Goal: Use online tool/utility: Utilize a website feature to perform a specific function

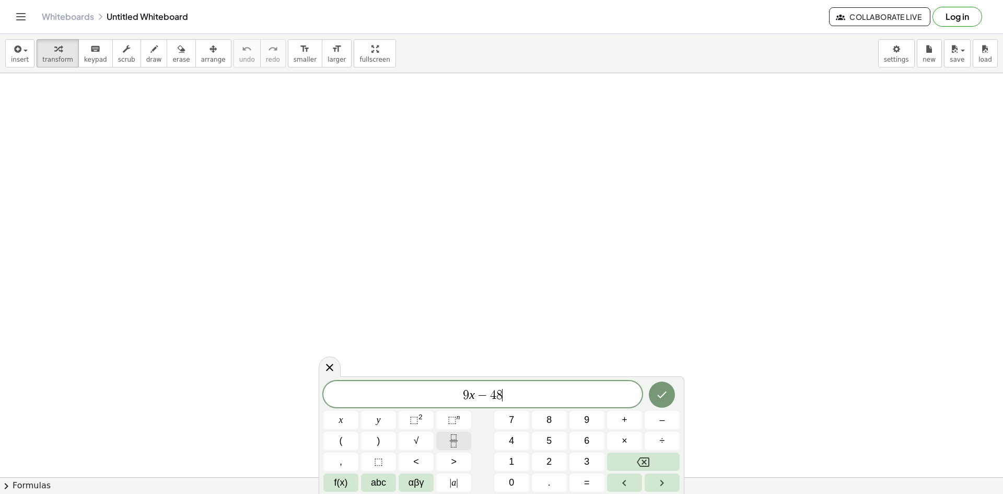
click at [454, 438] on icon "Fraction" at bounding box center [453, 440] width 13 height 13
click at [455, 442] on icon "Fraction" at bounding box center [453, 440] width 13 height 13
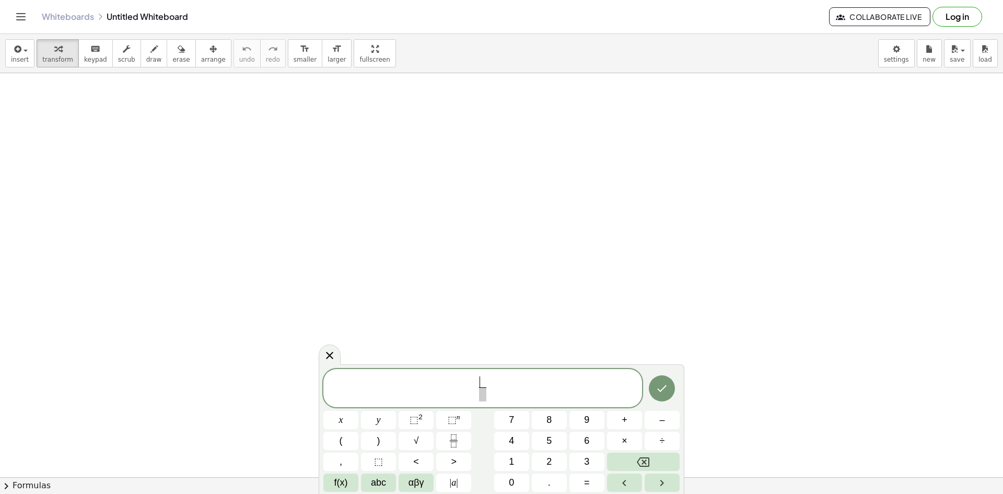
click at [483, 372] on div "​ ​" at bounding box center [482, 388] width 319 height 39
click at [489, 399] on span "​" at bounding box center [483, 394] width 38 height 14
click at [673, 392] on button "Done" at bounding box center [662, 388] width 26 height 26
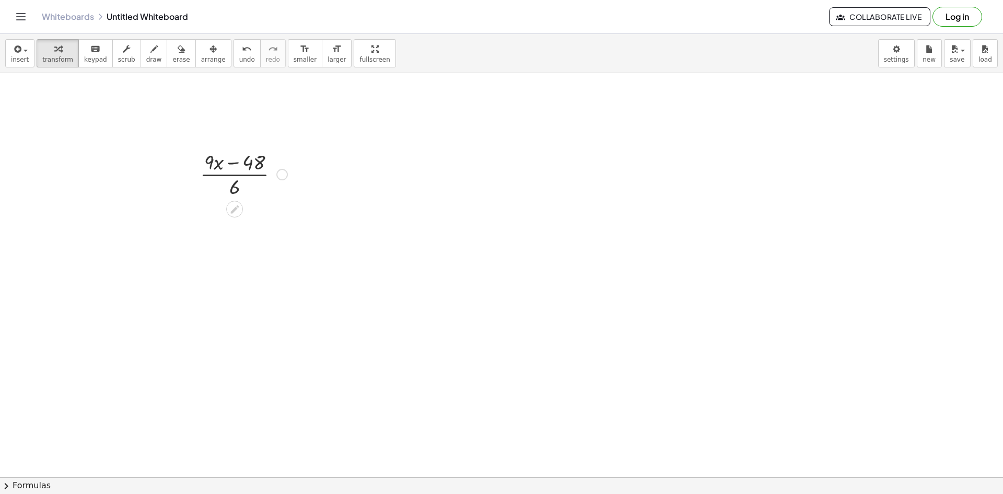
click at [245, 169] on div at bounding box center [244, 173] width 98 height 52
click at [287, 170] on div at bounding box center [244, 173] width 98 height 52
click at [254, 172] on div at bounding box center [244, 173] width 98 height 52
drag, startPoint x: 245, startPoint y: 170, endPoint x: 195, endPoint y: 133, distance: 61.5
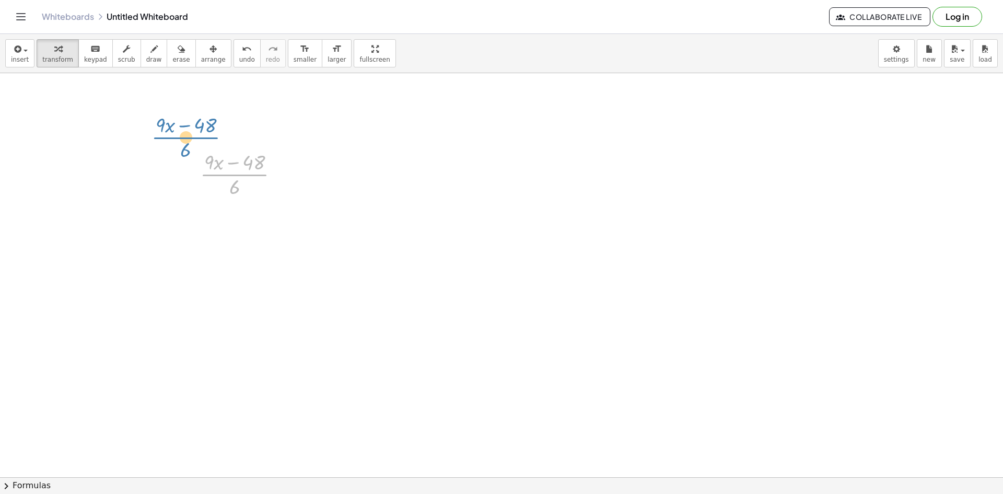
drag, startPoint x: 211, startPoint y: 161, endPoint x: 157, endPoint y: 120, distance: 68.1
drag, startPoint x: 254, startPoint y: 174, endPoint x: 190, endPoint y: 128, distance: 79.0
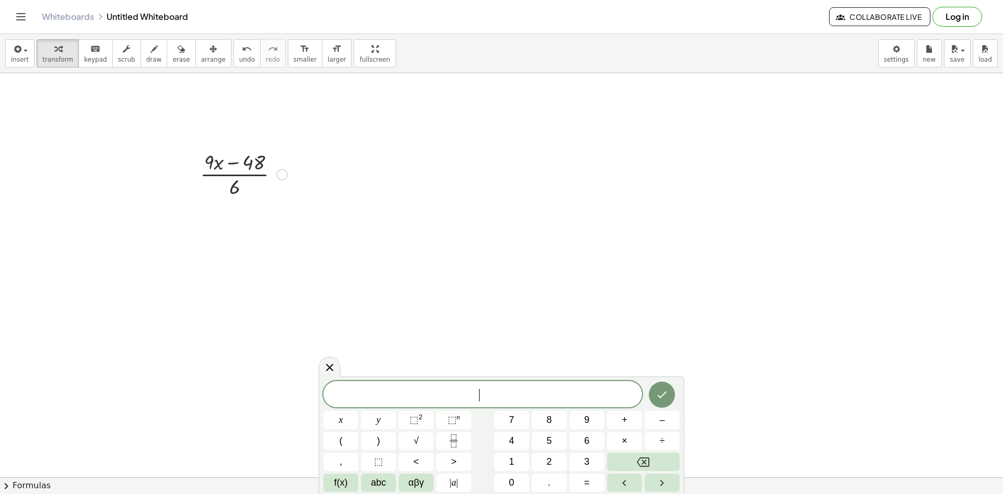
click at [286, 171] on div at bounding box center [281, 174] width 11 height 11
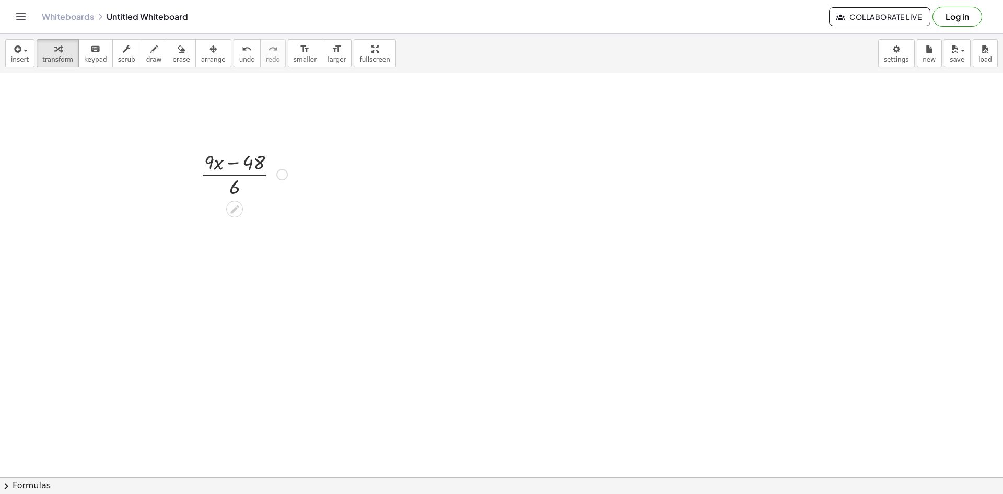
click at [278, 171] on div "Fix a mistake Transform line Copy line as LaTeX Copy derivation as LaTeX Expand…" at bounding box center [281, 174] width 11 height 11
click at [284, 176] on div "Fix a mistake Transform line Copy line as LaTeX Copy derivation as LaTeX Expand…" at bounding box center [281, 174] width 11 height 11
click at [271, 182] on div at bounding box center [244, 173] width 98 height 52
click at [250, 173] on div at bounding box center [244, 173] width 98 height 52
click at [78, 60] on button "keyboard keypad" at bounding box center [95, 53] width 34 height 28
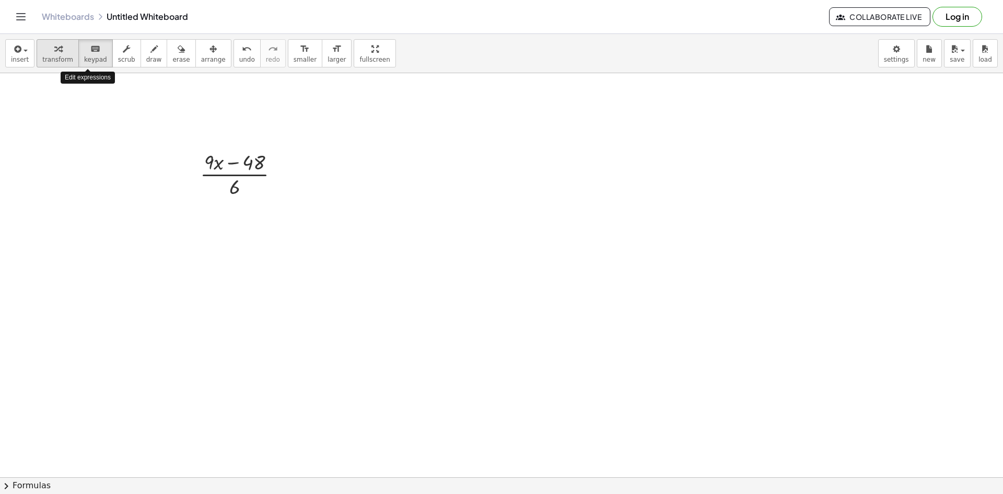
click at [65, 62] on span "transform" at bounding box center [57, 59] width 31 height 7
click at [211, 150] on div at bounding box center [244, 173] width 98 height 52
click at [285, 176] on div "Fix a mistake Transform line Copy line as LaTeX Copy derivation as LaTeX Expand…" at bounding box center [281, 174] width 11 height 11
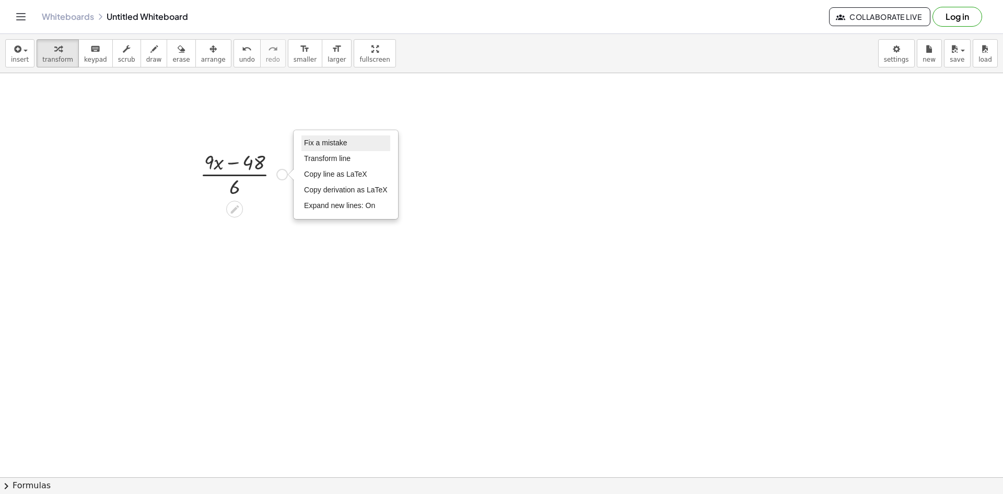
click at [327, 143] on span "Fix a mistake" at bounding box center [325, 142] width 43 height 8
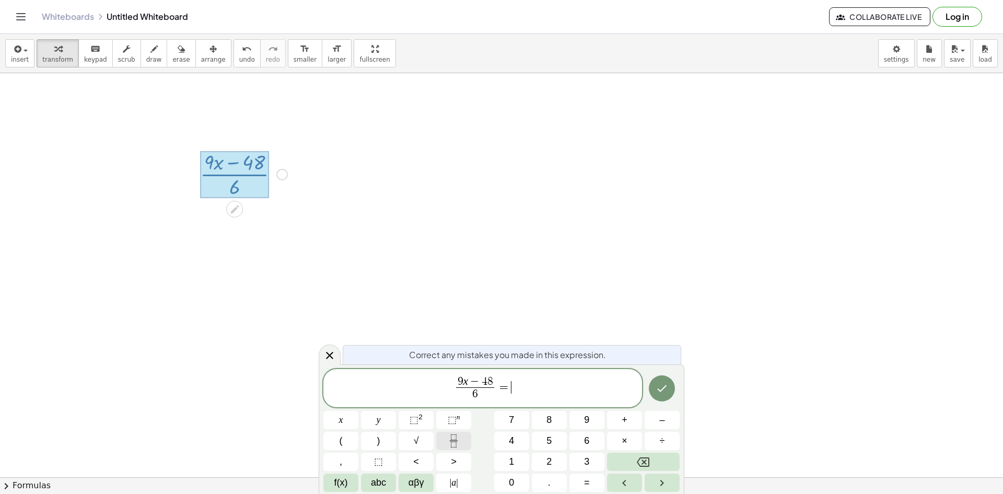
click at [452, 440] on rect "Fraction" at bounding box center [454, 440] width 8 height 1
click at [513, 397] on span "​" at bounding box center [511, 394] width 13 height 14
drag, startPoint x: 521, startPoint y: 398, endPoint x: 450, endPoint y: 400, distance: 71.1
click at [450, 400] on span "9 x − 4 8 6 ​ = 6 y 6 ​" at bounding box center [482, 389] width 319 height 28
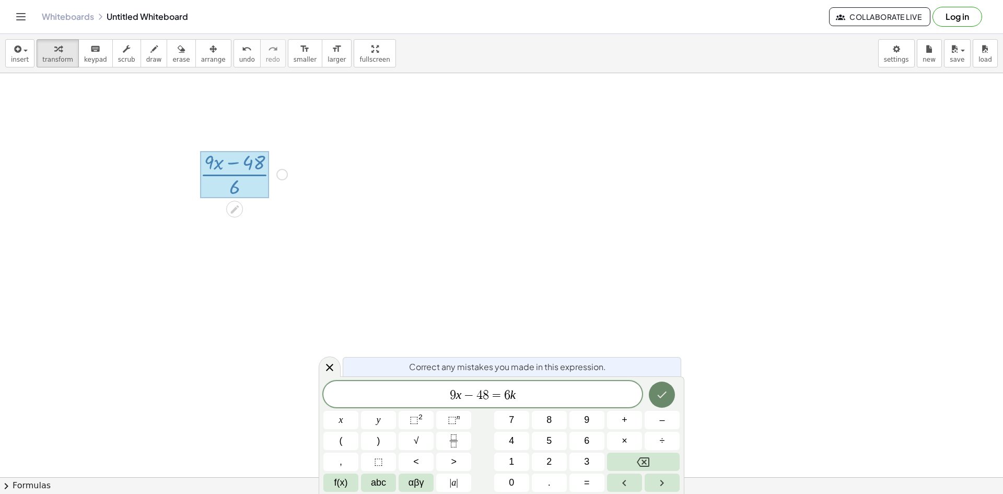
click at [674, 390] on button "Done" at bounding box center [662, 394] width 26 height 26
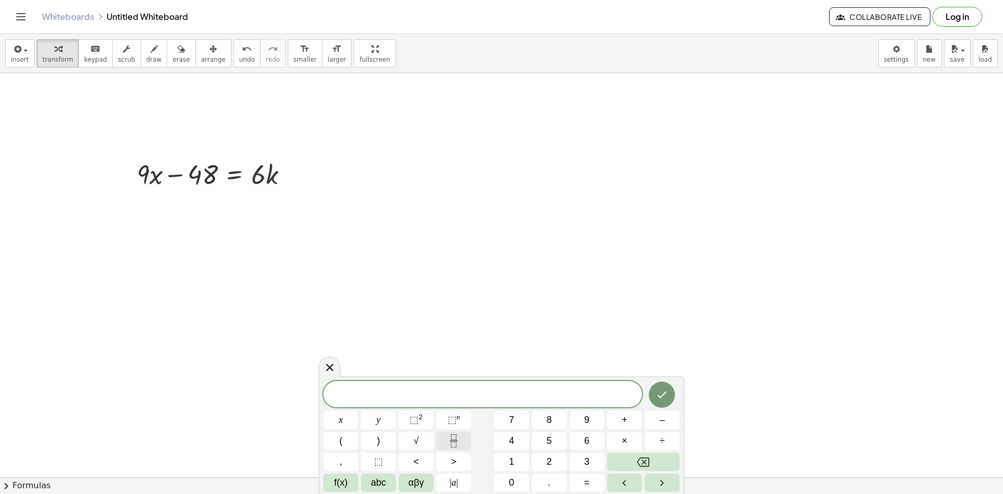
click at [451, 442] on icon "Fraction" at bounding box center [453, 440] width 13 height 13
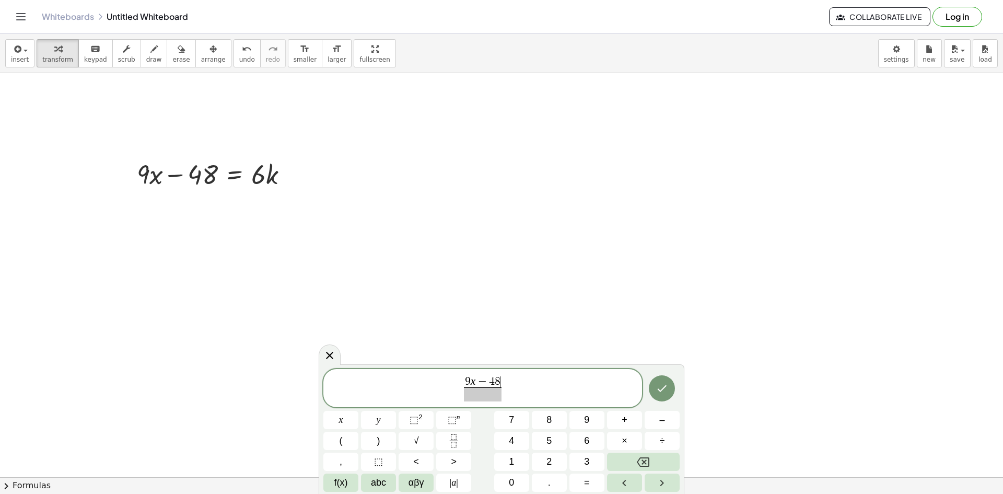
click at [496, 396] on span at bounding box center [483, 394] width 38 height 14
click at [512, 391] on span "9 x − 4 8 6 ​ ​" at bounding box center [482, 389] width 319 height 28
click at [545, 378] on span "9 x − 4 8 6 ​ = 6 y 6 ​ ​" at bounding box center [482, 389] width 319 height 28
click at [660, 383] on icon "Done" at bounding box center [662, 388] width 13 height 13
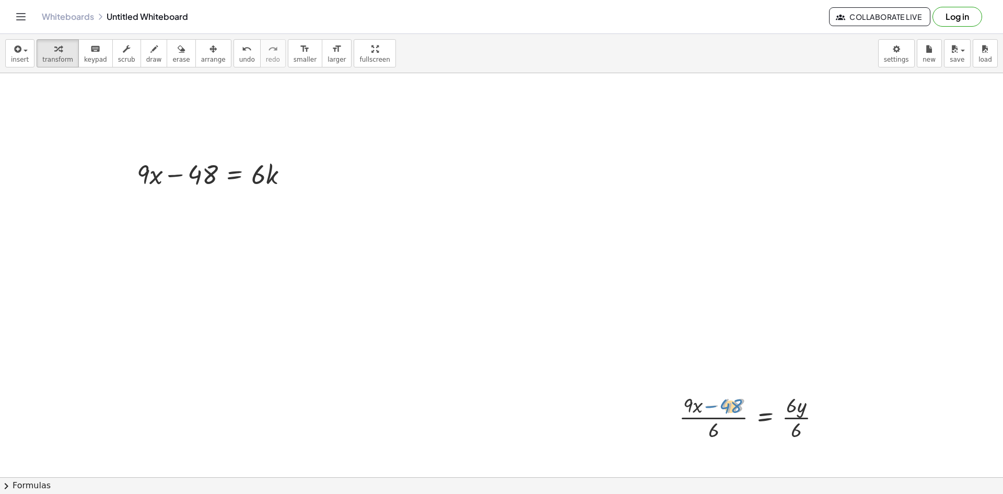
drag, startPoint x: 723, startPoint y: 411, endPoint x: 731, endPoint y: 411, distance: 8.4
click at [731, 411] on div at bounding box center [754, 416] width 160 height 52
drag, startPoint x: 763, startPoint y: 451, endPoint x: 714, endPoint y: 427, distance: 54.4
click at [201, 63] on span "arrange" at bounding box center [213, 59] width 25 height 7
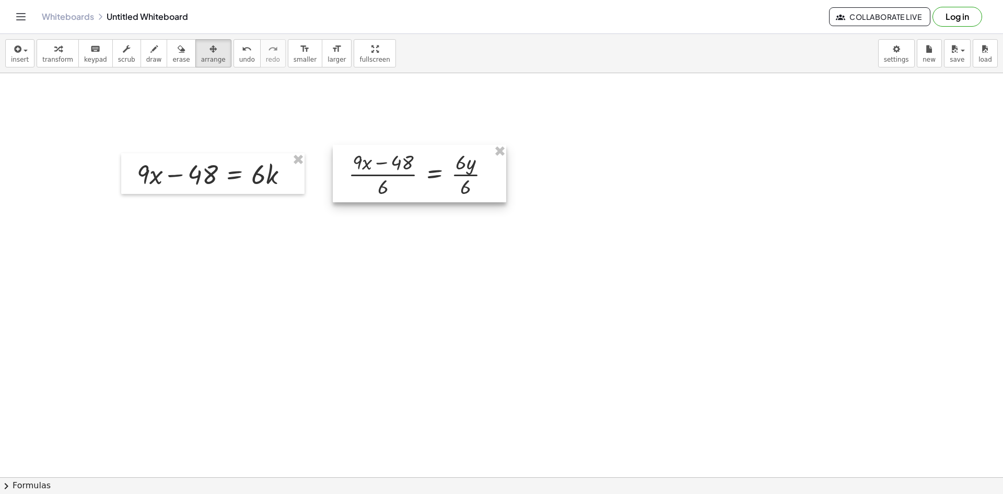
drag, startPoint x: 703, startPoint y: 410, endPoint x: 370, endPoint y: 161, distance: 414.7
click at [370, 161] on div at bounding box center [419, 173] width 173 height 57
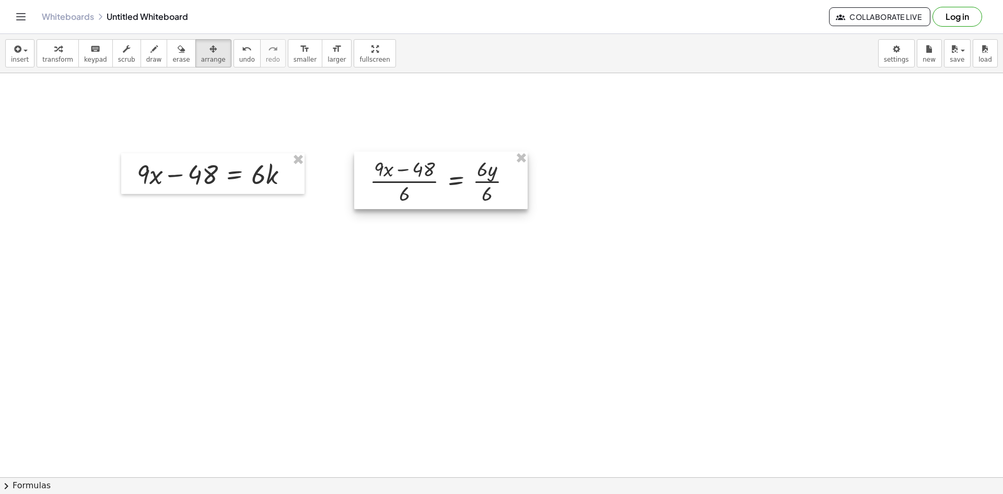
drag, startPoint x: 370, startPoint y: 161, endPoint x: 398, endPoint y: 175, distance: 30.6
click at [398, 175] on div at bounding box center [440, 180] width 173 height 57
click at [150, 54] on icon "button" at bounding box center [153, 49] width 7 height 13
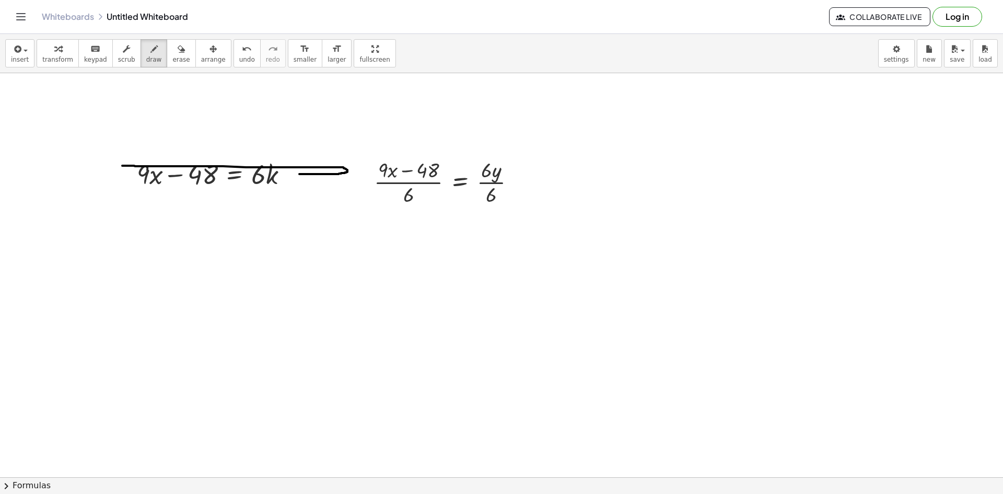
drag, startPoint x: 299, startPoint y: 174, endPoint x: 123, endPoint y: 167, distance: 176.2
click at [239, 59] on span "undo" at bounding box center [247, 59] width 16 height 7
drag, startPoint x: 298, startPoint y: 179, endPoint x: 334, endPoint y: 169, distance: 37.4
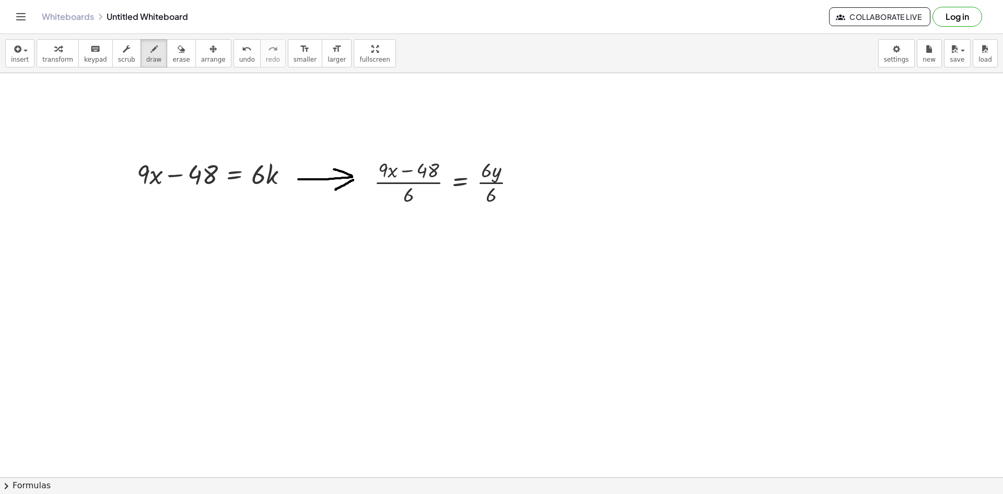
drag, startPoint x: 353, startPoint y: 180, endPoint x: 332, endPoint y: 191, distance: 24.1
click at [84, 60] on span "keypad" at bounding box center [95, 59] width 23 height 7
click at [42, 49] on div "button" at bounding box center [57, 48] width 31 height 13
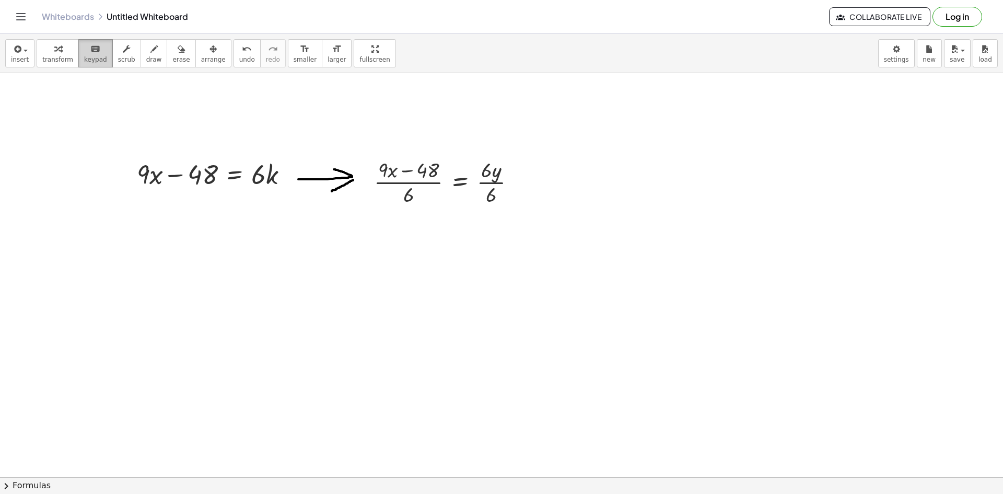
click at [94, 64] on button "keyboard keypad" at bounding box center [95, 53] width 34 height 28
click at [24, 55] on button "insert" at bounding box center [19, 53] width 29 height 28
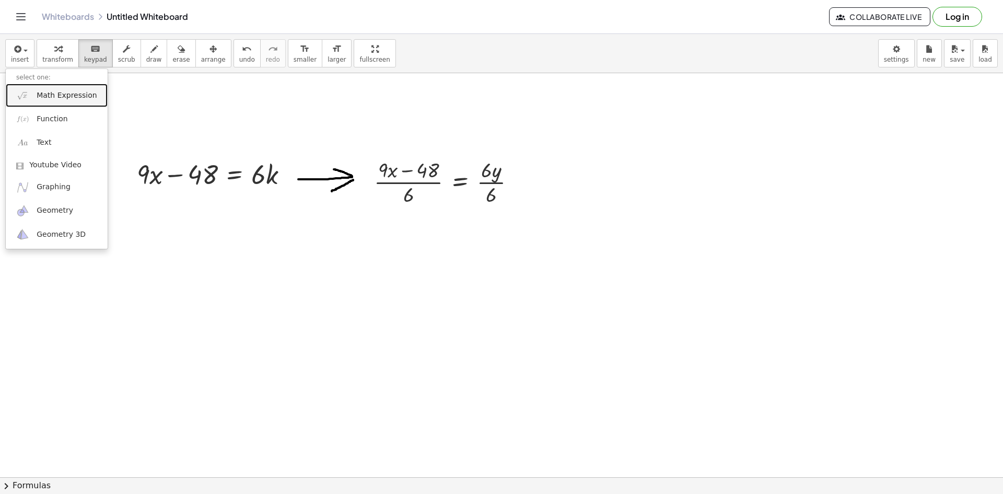
click at [57, 99] on span "Math Expression" at bounding box center [67, 95] width 60 height 10
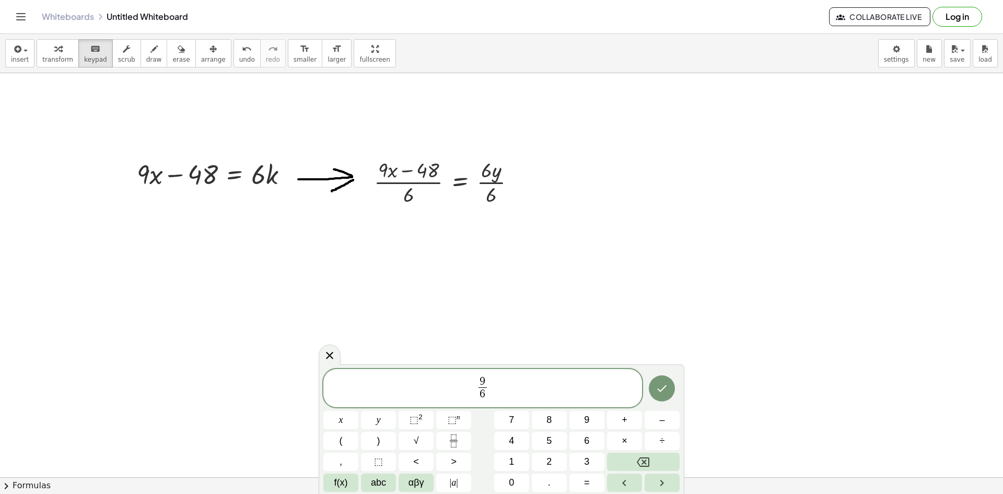
click at [504, 382] on span "9 6 ​ ​" at bounding box center [482, 389] width 319 height 28
click at [660, 390] on icon "Done" at bounding box center [662, 388] width 13 height 13
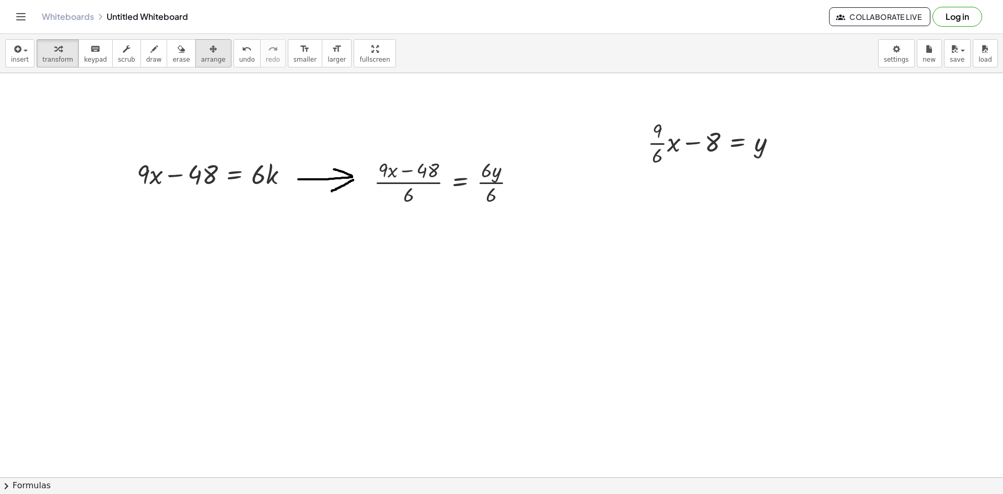
click at [205, 55] on button "arrange" at bounding box center [213, 53] width 36 height 28
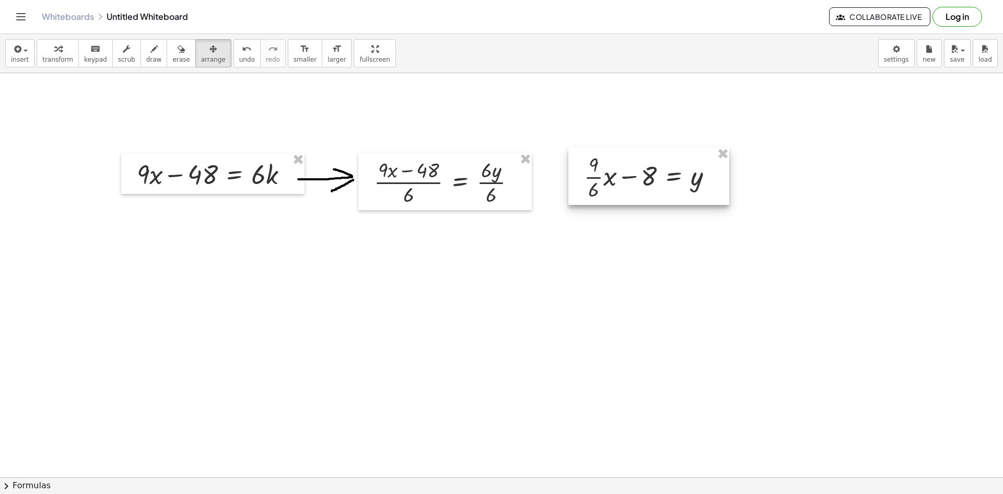
drag, startPoint x: 673, startPoint y: 132, endPoint x: 613, endPoint y: 167, distance: 69.4
click at [613, 167] on div at bounding box center [648, 175] width 161 height 57
click at [178, 51] on icon "button" at bounding box center [181, 49] width 7 height 13
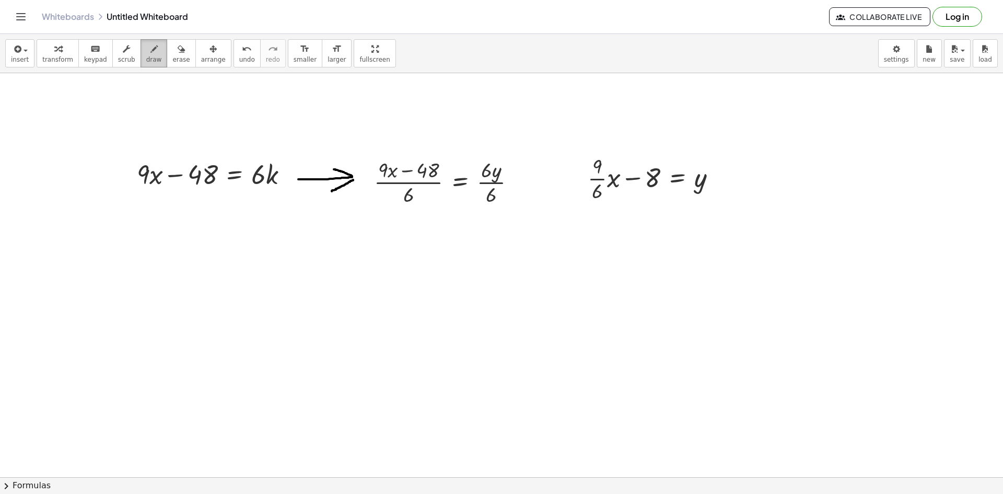
click at [150, 51] on icon "button" at bounding box center [153, 49] width 7 height 13
drag, startPoint x: 518, startPoint y: 181, endPoint x: 543, endPoint y: 172, distance: 26.9
drag, startPoint x: 555, startPoint y: 179, endPoint x: 545, endPoint y: 187, distance: 13.4
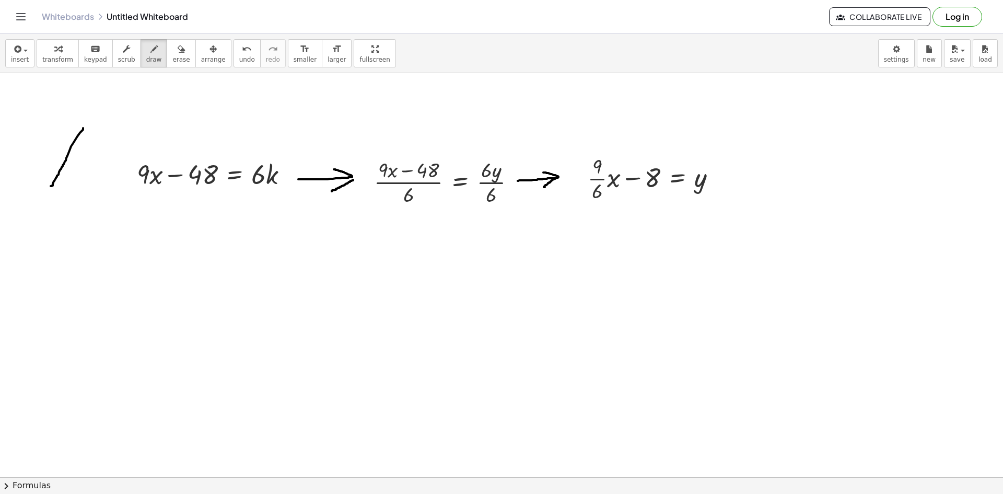
drag, startPoint x: 83, startPoint y: 128, endPoint x: 51, endPoint y: 186, distance: 66.4
drag, startPoint x: 83, startPoint y: 130, endPoint x: 96, endPoint y: 170, distance: 42.6
click at [239, 52] on div "undo" at bounding box center [247, 48] width 16 height 13
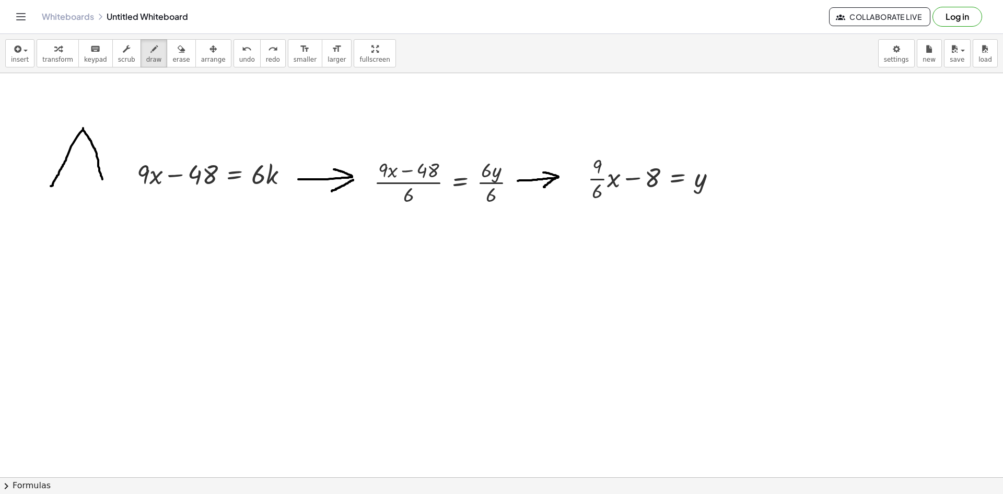
drag, startPoint x: 83, startPoint y: 130, endPoint x: 104, endPoint y: 185, distance: 59.4
drag, startPoint x: 66, startPoint y: 154, endPoint x: 99, endPoint y: 156, distance: 33.0
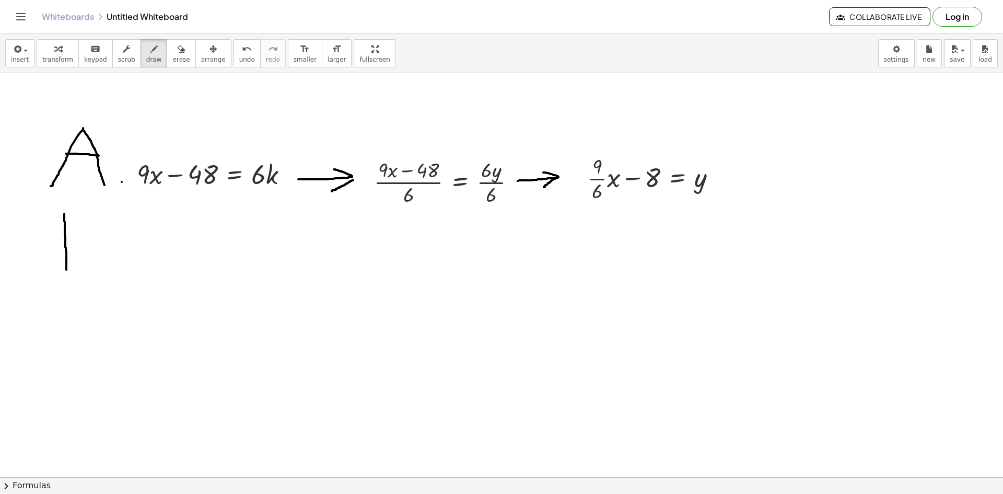
drag, startPoint x: 64, startPoint y: 214, endPoint x: 66, endPoint y: 287, distance: 73.2
drag, startPoint x: 65, startPoint y: 216, endPoint x: 65, endPoint y: 289, distance: 73.1
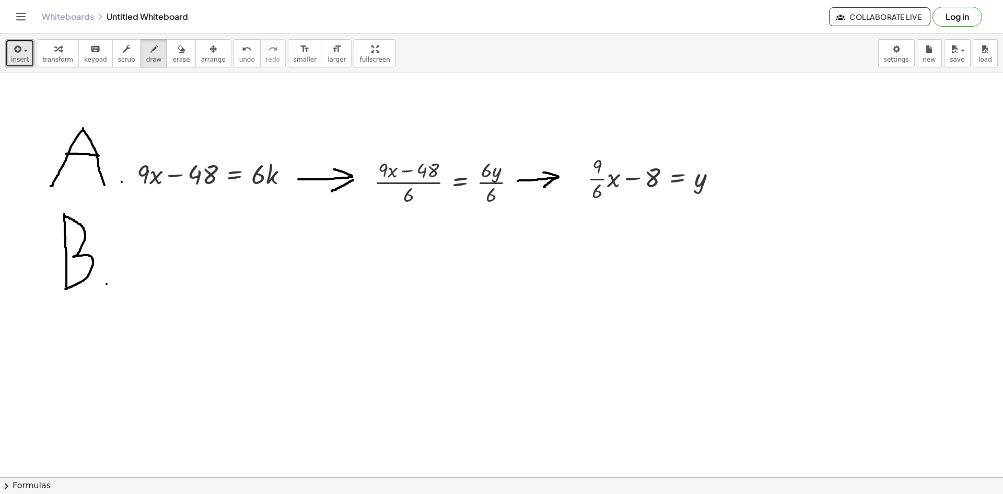
click at [18, 52] on icon "button" at bounding box center [16, 49] width 9 height 13
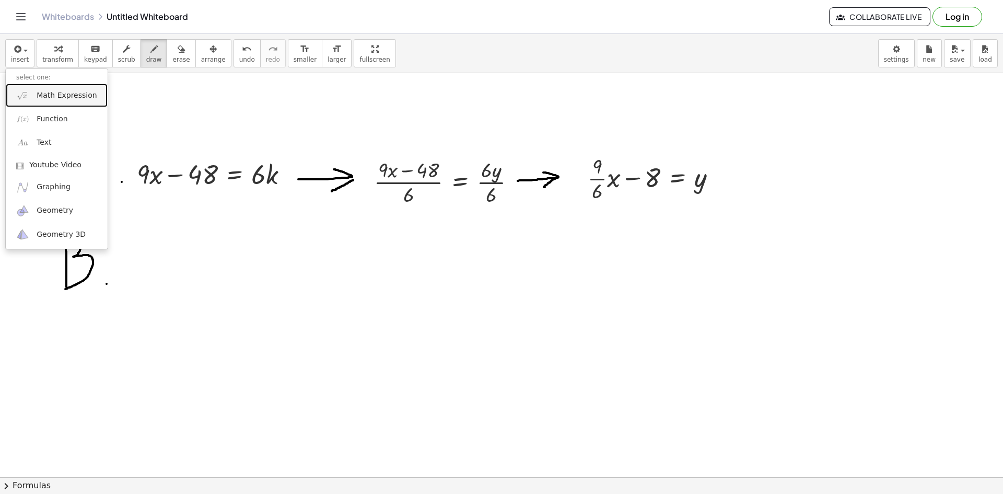
click at [52, 96] on span "Math Expression" at bounding box center [67, 95] width 60 height 10
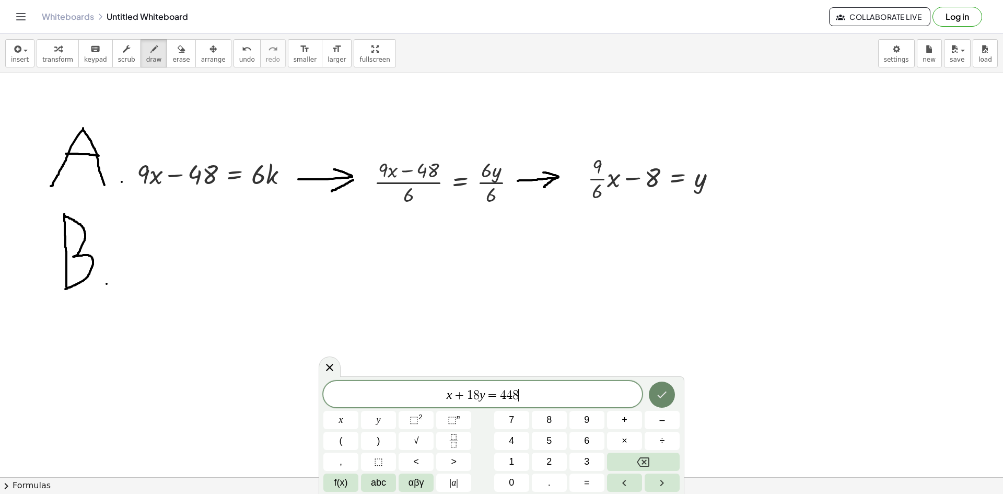
click at [665, 400] on icon "Done" at bounding box center [662, 394] width 13 height 13
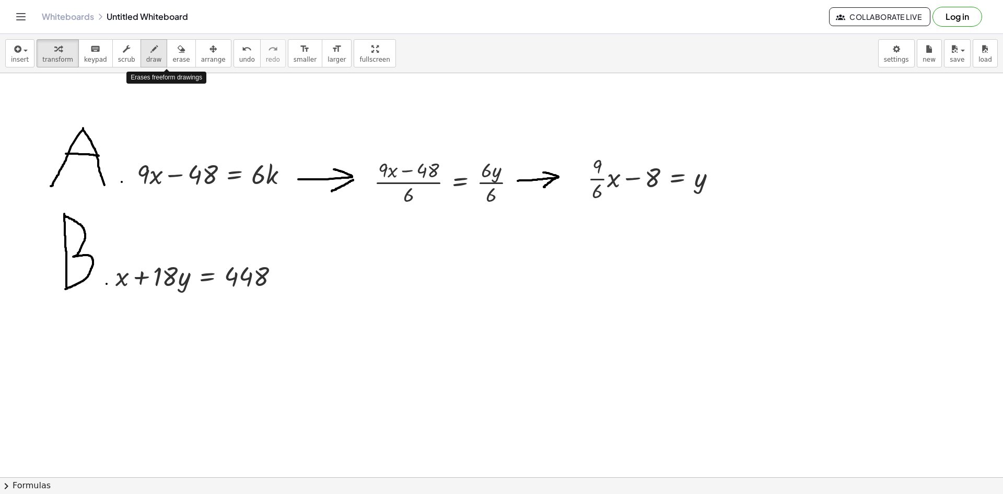
click at [146, 56] on span "draw" at bounding box center [154, 59] width 16 height 7
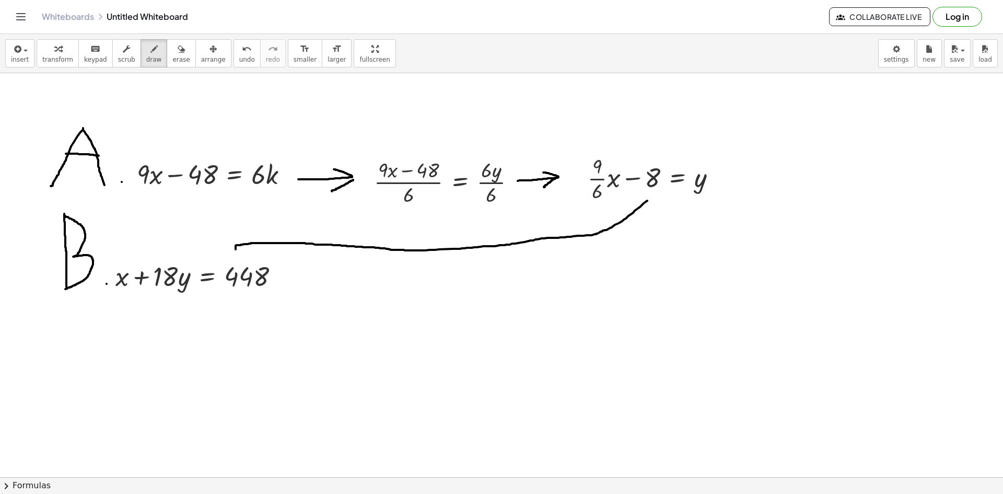
drag, startPoint x: 647, startPoint y: 201, endPoint x: 236, endPoint y: 250, distance: 414.6
drag, startPoint x: 236, startPoint y: 245, endPoint x: 219, endPoint y: 248, distance: 16.6
drag, startPoint x: 233, startPoint y: 265, endPoint x: 252, endPoint y: 255, distance: 21.5
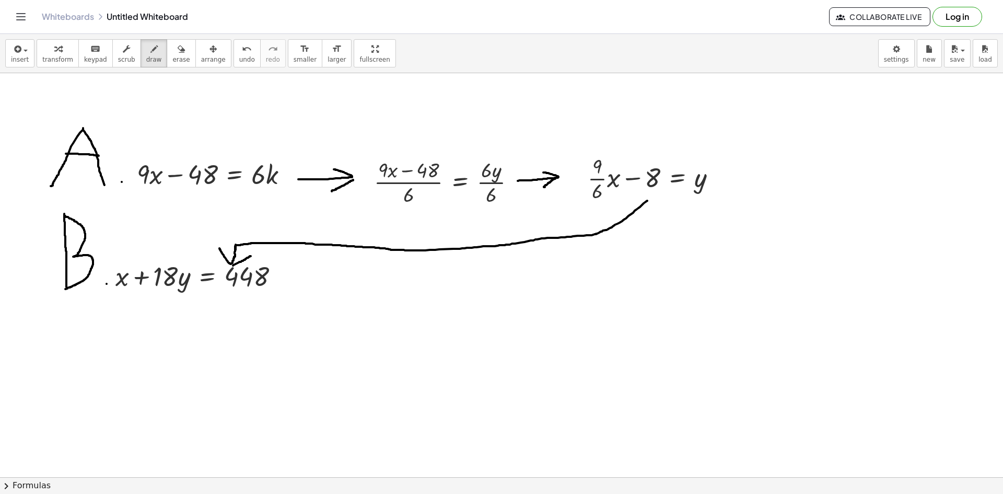
click at [239, 53] on div "undo" at bounding box center [247, 48] width 16 height 13
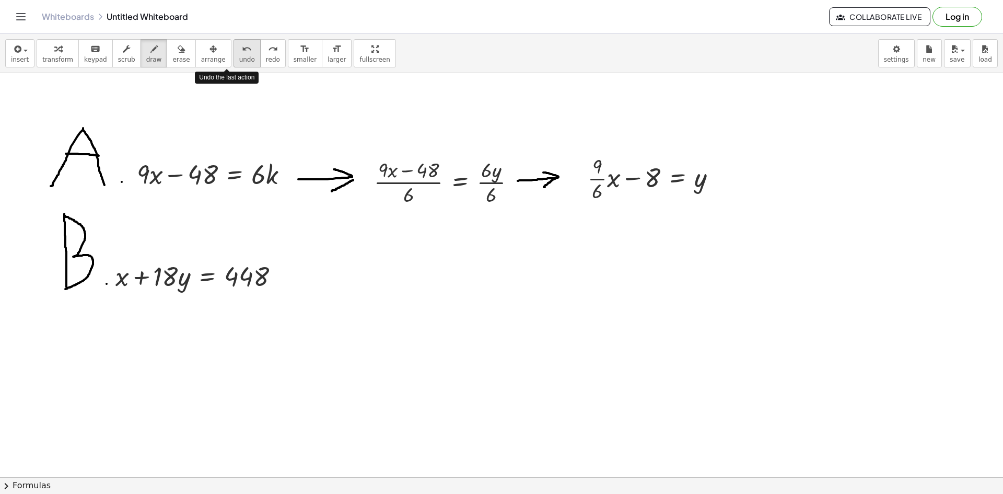
click at [239, 53] on div "undo" at bounding box center [247, 48] width 16 height 13
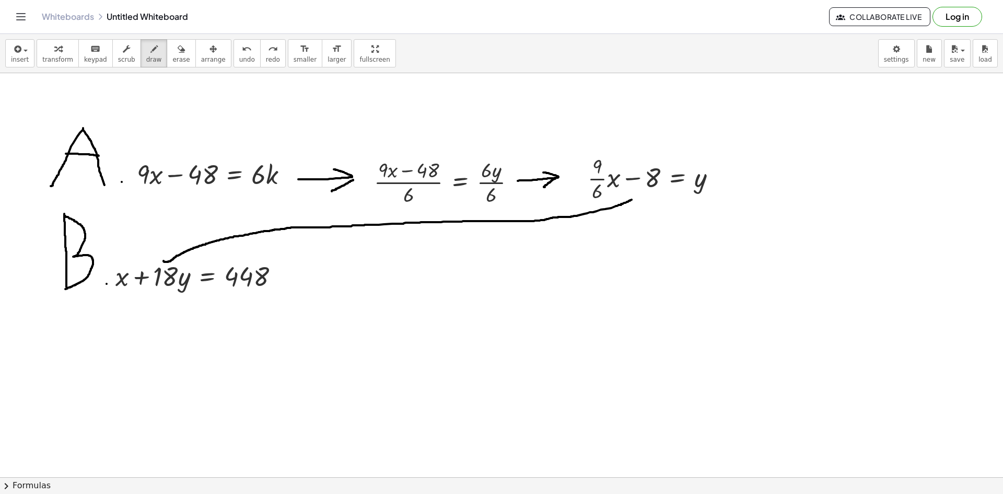
drag, startPoint x: 632, startPoint y: 200, endPoint x: 164, endPoint y: 261, distance: 472.1
drag, startPoint x: 166, startPoint y: 262, endPoint x: 178, endPoint y: 237, distance: 28.3
drag, startPoint x: 165, startPoint y: 263, endPoint x: 187, endPoint y: 268, distance: 22.4
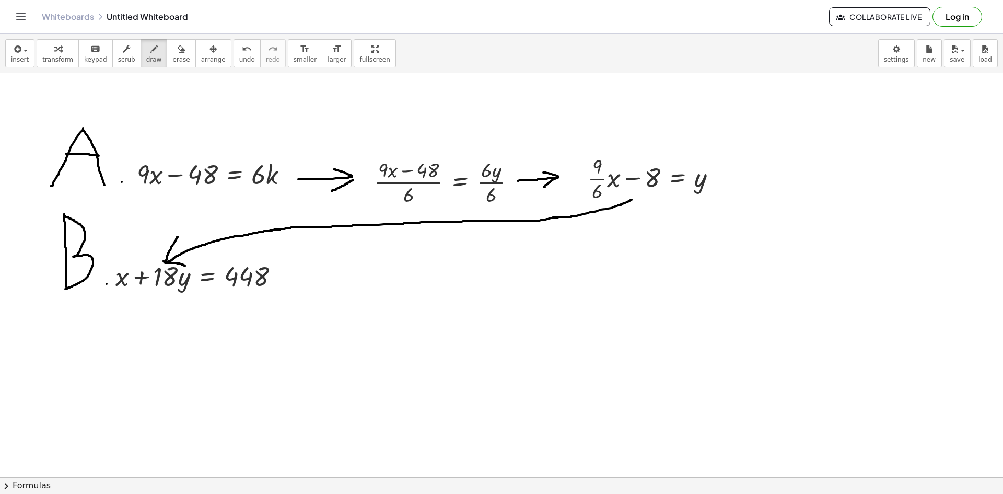
click at [31, 50] on button "insert" at bounding box center [19, 53] width 29 height 28
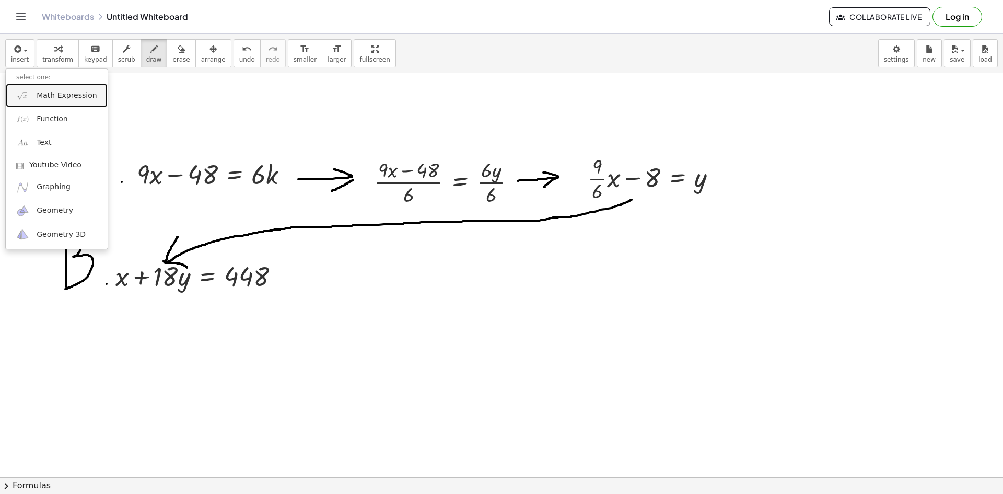
click at [57, 99] on span "Math Expression" at bounding box center [67, 95] width 60 height 10
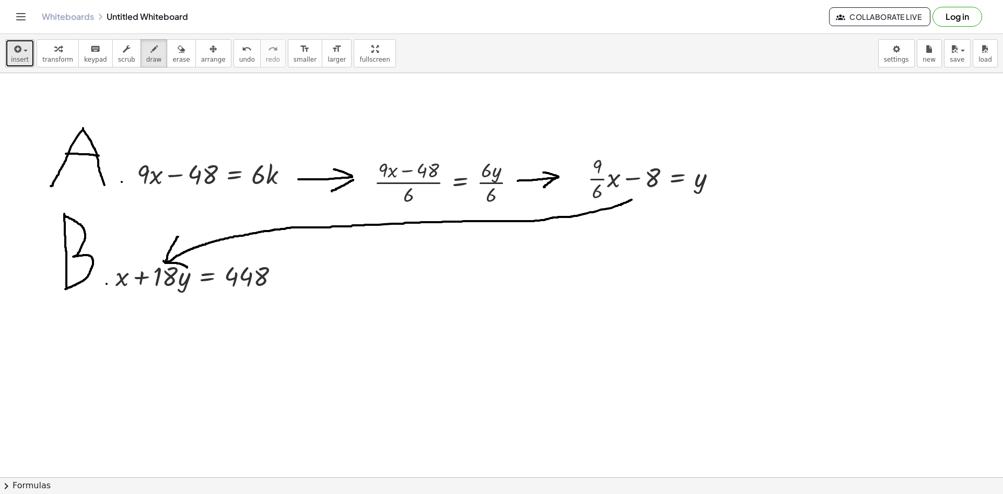
click at [25, 54] on div "button" at bounding box center [20, 48] width 18 height 13
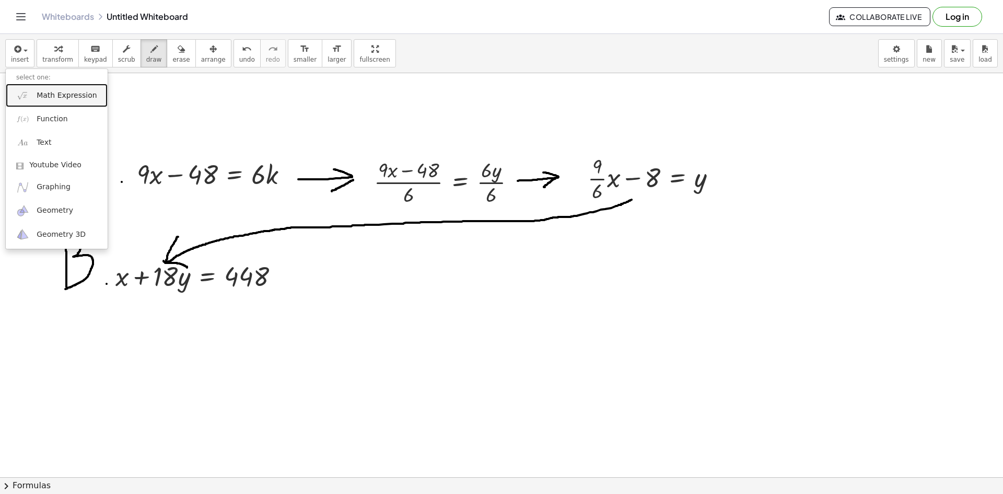
click at [46, 95] on span "Math Expression" at bounding box center [67, 95] width 60 height 10
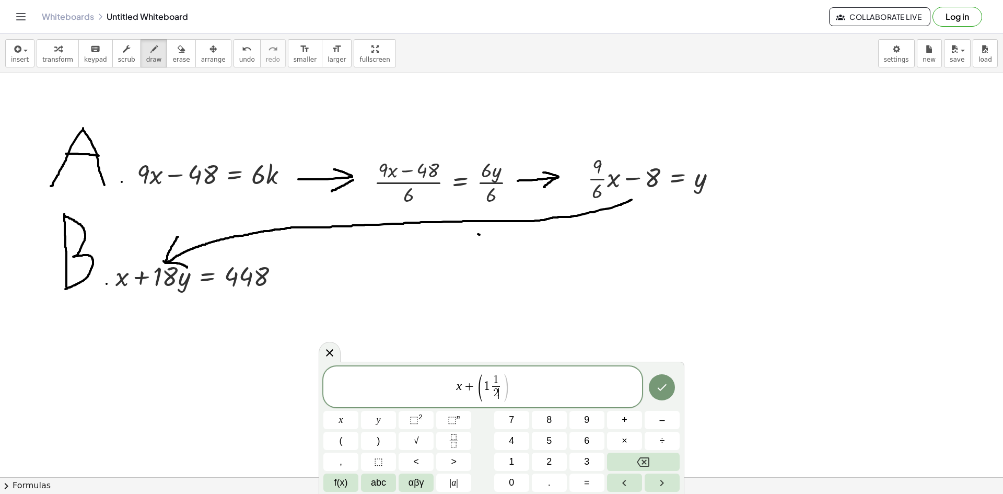
click at [328, 354] on icon at bounding box center [329, 352] width 7 height 7
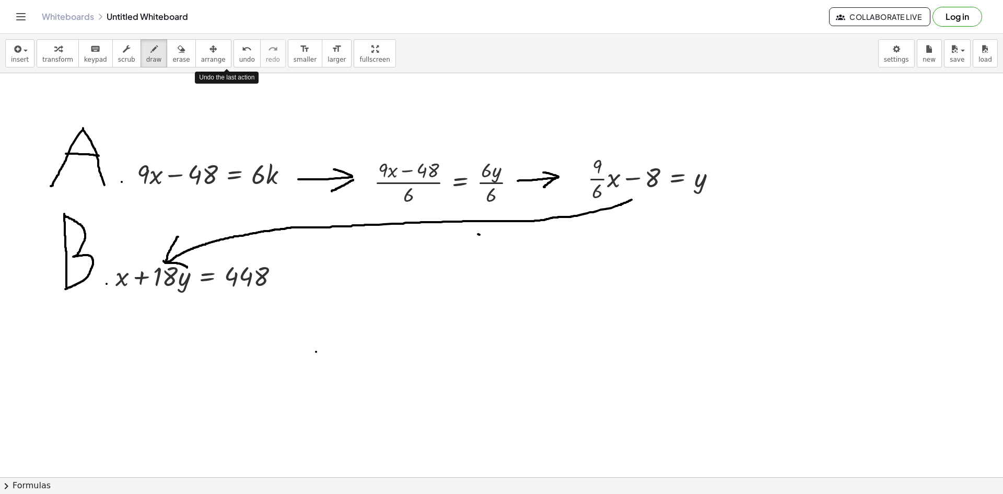
click at [239, 57] on span "undo" at bounding box center [247, 59] width 16 height 7
click at [78, 57] on button "keyboard keypad" at bounding box center [95, 53] width 34 height 28
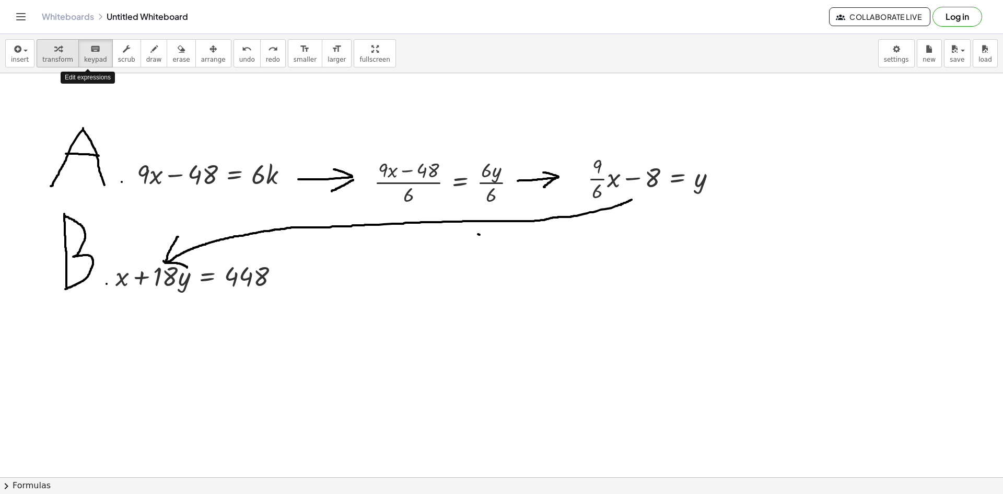
click at [60, 56] on span "transform" at bounding box center [57, 59] width 31 height 7
drag, startPoint x: 602, startPoint y: 186, endPoint x: 725, endPoint y: 181, distance: 122.9
click at [725, 181] on div at bounding box center [719, 178] width 11 height 11
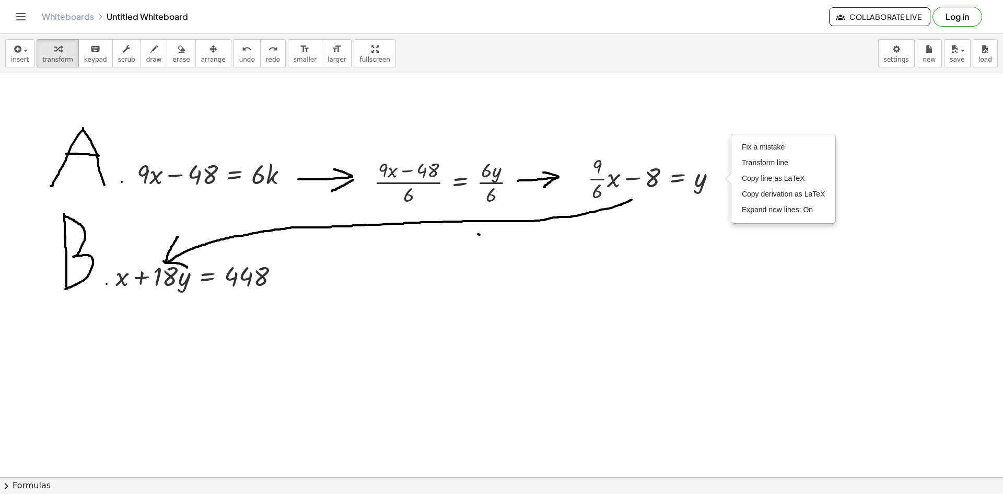
drag, startPoint x: 432, startPoint y: 147, endPoint x: 358, endPoint y: 147, distance: 73.7
click at [720, 182] on div "Fix a mistake Transform line Copy line as LaTeX Copy derivation as LaTeX Expand…" at bounding box center [719, 178] width 11 height 11
click at [766, 143] on li "Fix a mistake" at bounding box center [783, 148] width 89 height 16
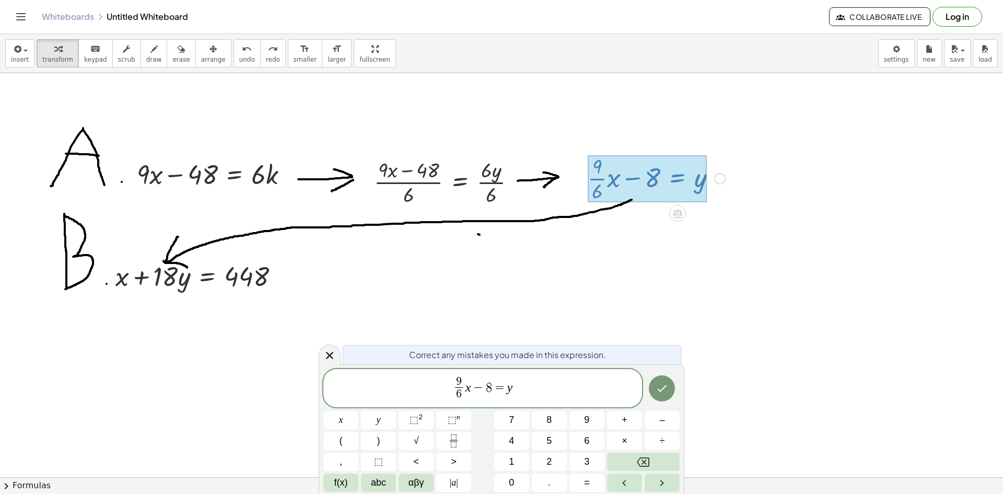
click at [458, 379] on span "9" at bounding box center [459, 381] width 6 height 11
click at [462, 391] on span "6" at bounding box center [459, 394] width 8 height 14
click at [666, 385] on icon "Done" at bounding box center [662, 388] width 13 height 13
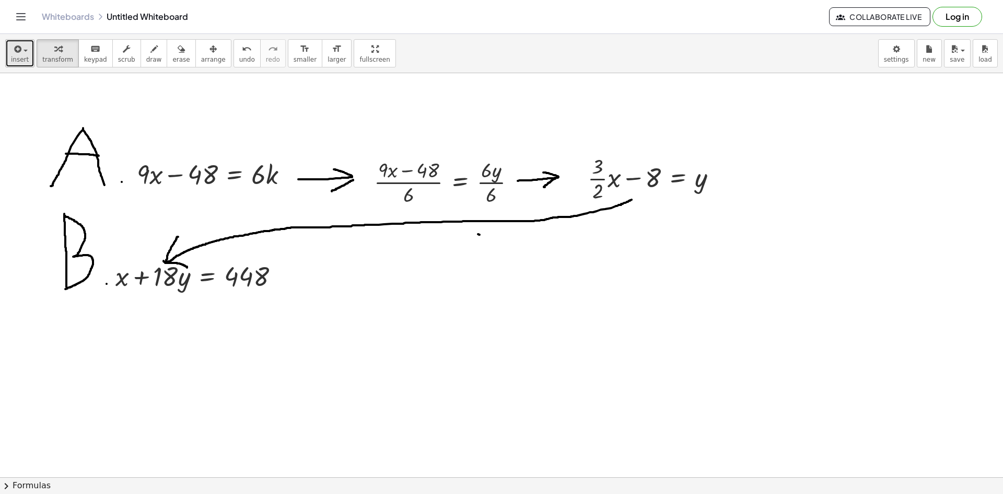
click at [25, 56] on span "insert" at bounding box center [20, 59] width 18 height 7
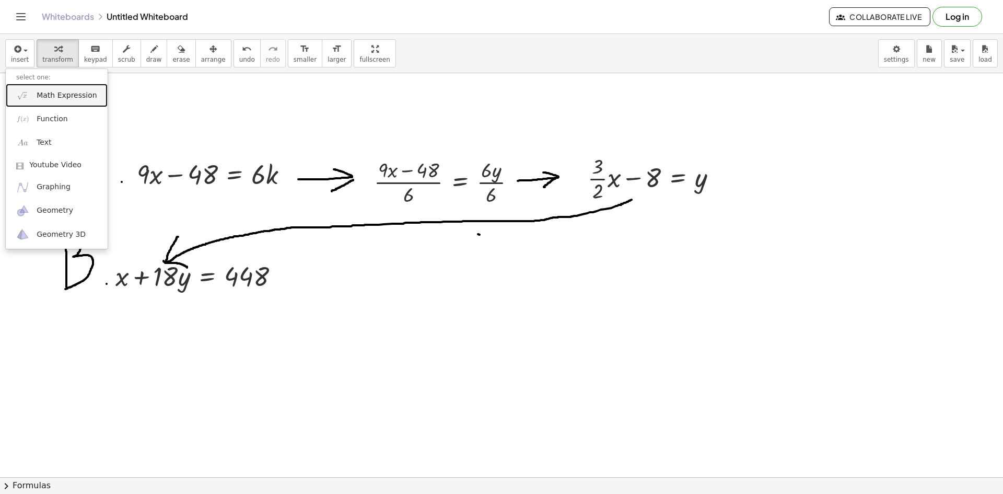
click at [48, 99] on span "Math Expression" at bounding box center [67, 95] width 60 height 10
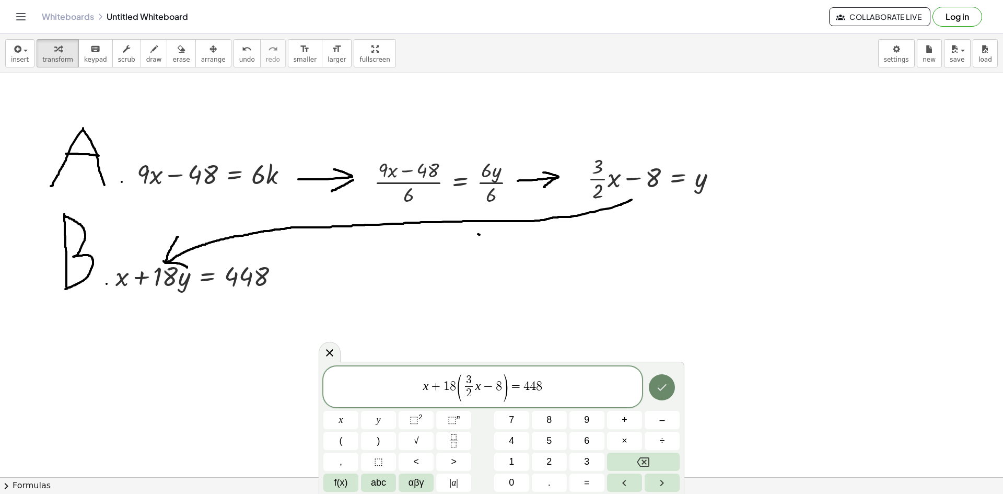
click at [664, 387] on icon "Done" at bounding box center [662, 386] width 9 height 7
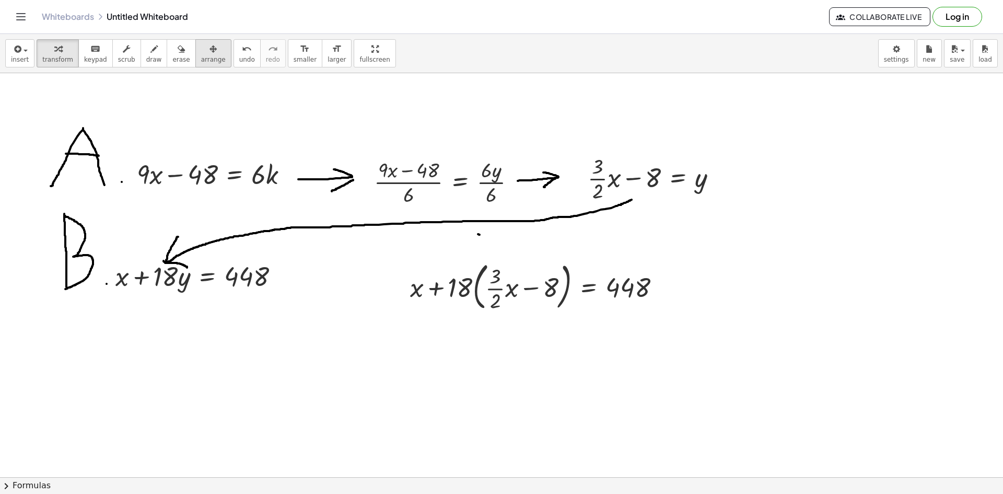
click at [201, 56] on span "arrange" at bounding box center [213, 59] width 25 height 7
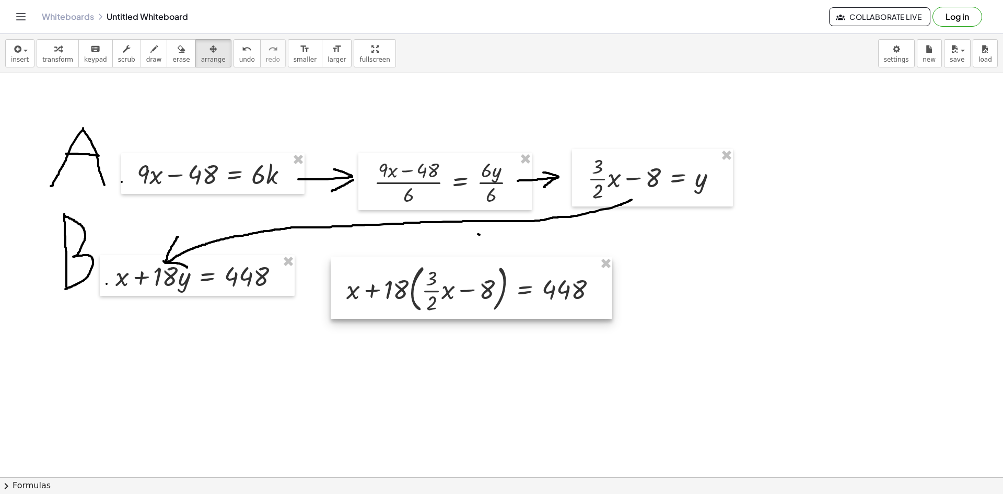
drag, startPoint x: 413, startPoint y: 265, endPoint x: 309, endPoint y: 267, distance: 104.0
click at [331, 267] on div at bounding box center [472, 288] width 282 height 62
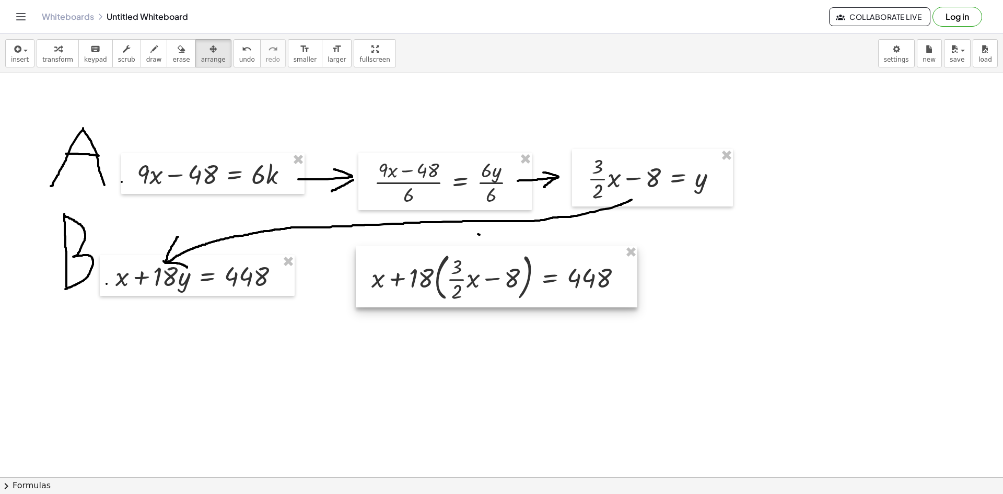
drag, startPoint x: 393, startPoint y: 287, endPoint x: 459, endPoint y: 275, distance: 66.8
click at [459, 275] on div at bounding box center [497, 277] width 282 height 62
click at [150, 52] on button "draw" at bounding box center [154, 53] width 27 height 28
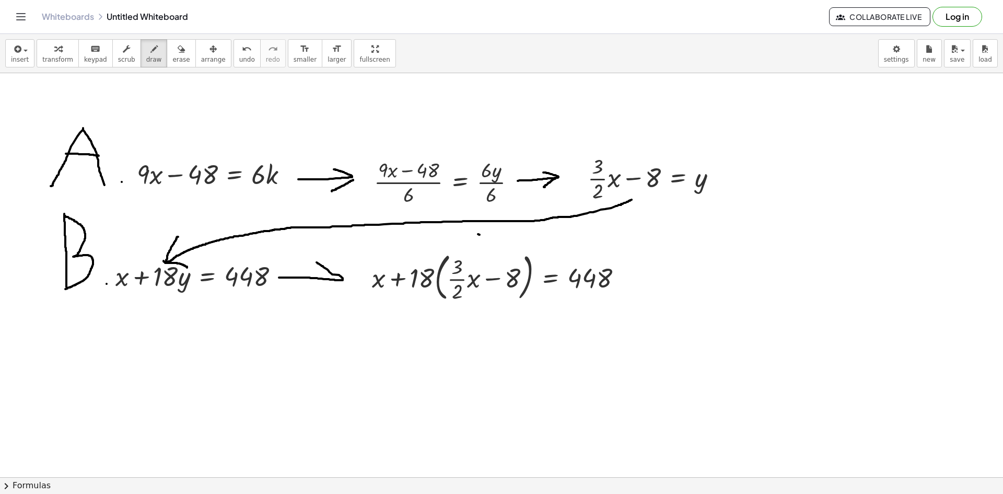
drag, startPoint x: 279, startPoint y: 277, endPoint x: 315, endPoint y: 262, distance: 38.8
drag, startPoint x: 346, startPoint y: 283, endPoint x: 324, endPoint y: 298, distance: 25.9
click at [20, 50] on icon "button" at bounding box center [16, 49] width 9 height 13
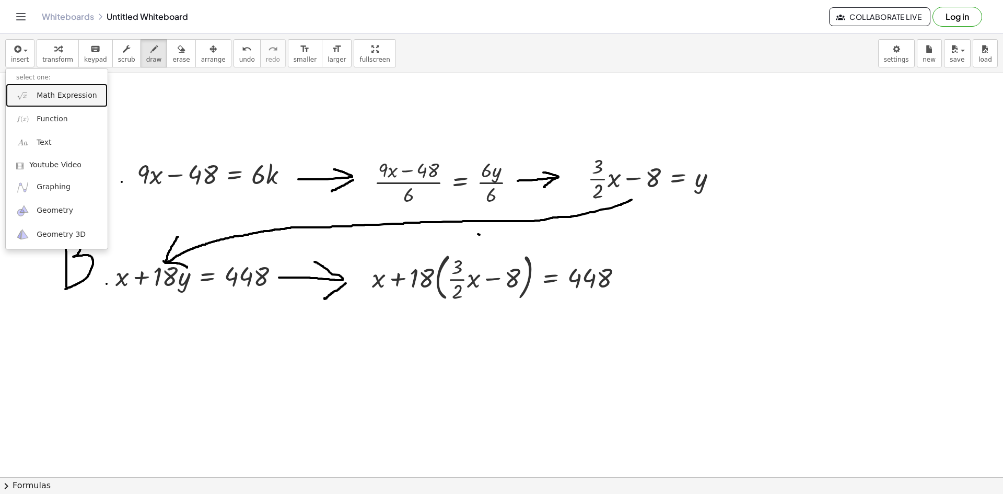
click at [34, 97] on link "Math Expression" at bounding box center [57, 96] width 102 height 24
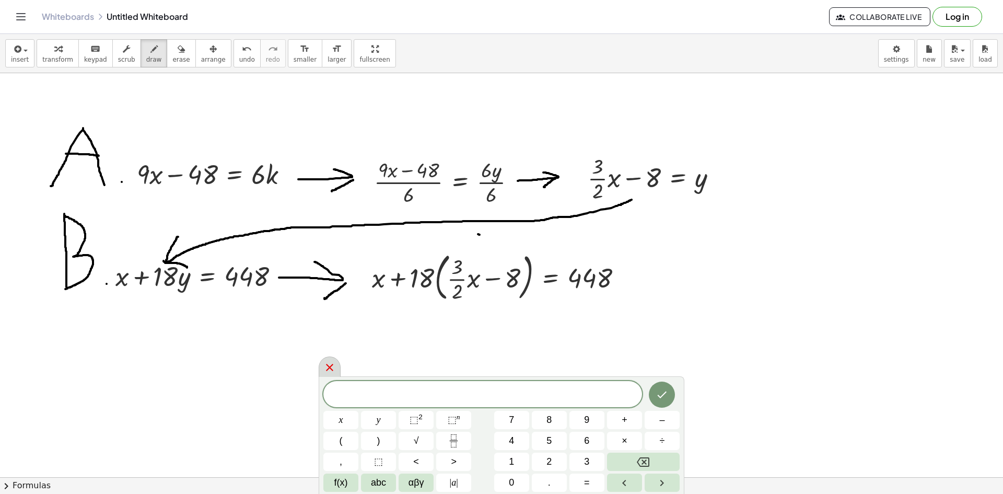
click at [328, 363] on icon at bounding box center [329, 367] width 13 height 13
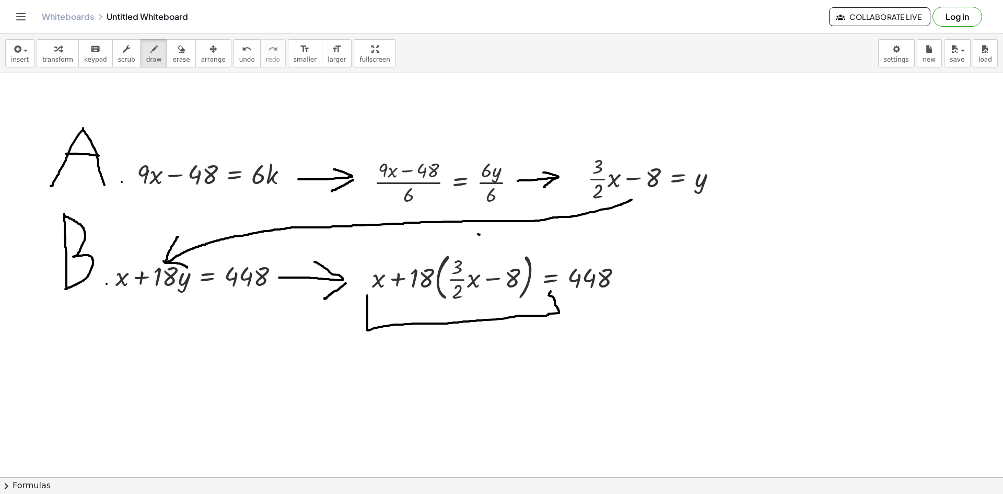
drag, startPoint x: 367, startPoint y: 295, endPoint x: 551, endPoint y: 290, distance: 183.5
click at [236, 62] on button "undo undo" at bounding box center [247, 53] width 27 height 28
drag, startPoint x: 369, startPoint y: 292, endPoint x: 369, endPoint y: 299, distance: 7.3
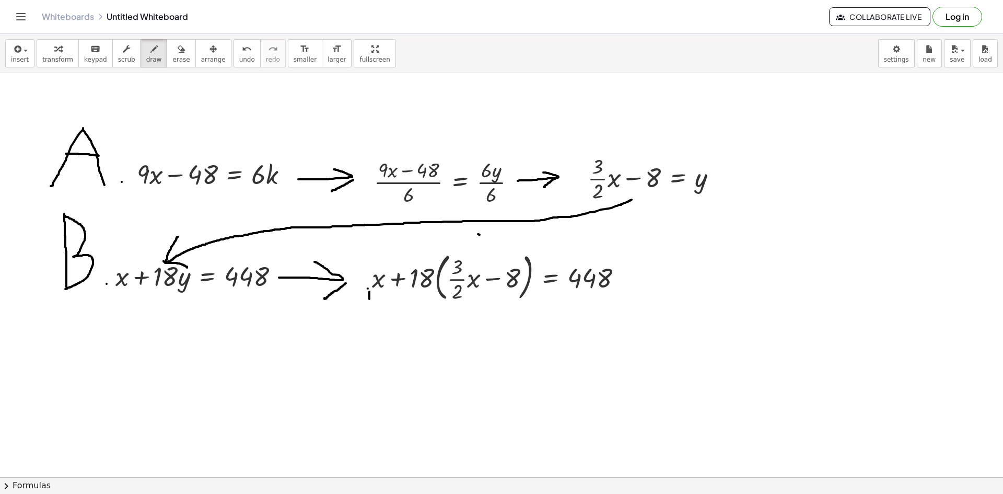
drag, startPoint x: 368, startPoint y: 288, endPoint x: 350, endPoint y: 290, distance: 18.4
click at [239, 59] on span "undo" at bounding box center [247, 59] width 16 height 7
drag, startPoint x: 365, startPoint y: 291, endPoint x: 542, endPoint y: 295, distance: 177.2
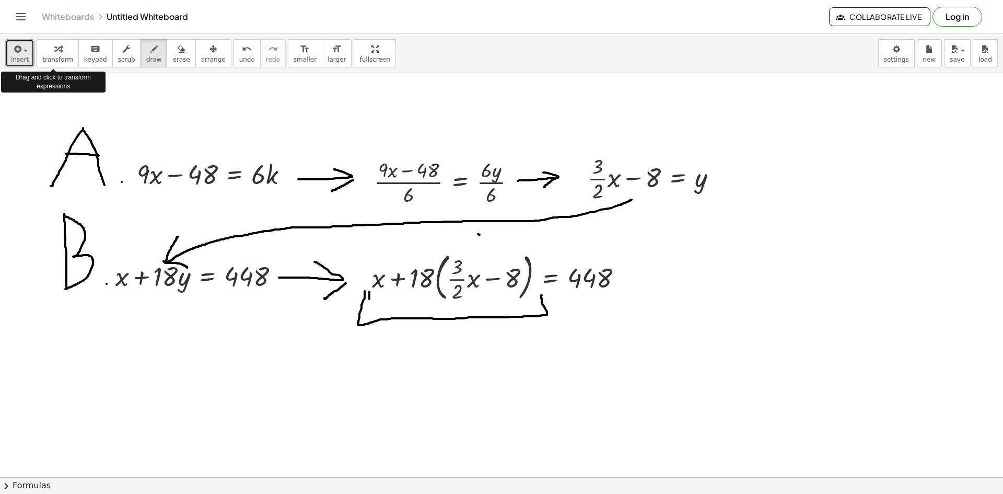
click at [16, 50] on icon "button" at bounding box center [16, 49] width 9 height 13
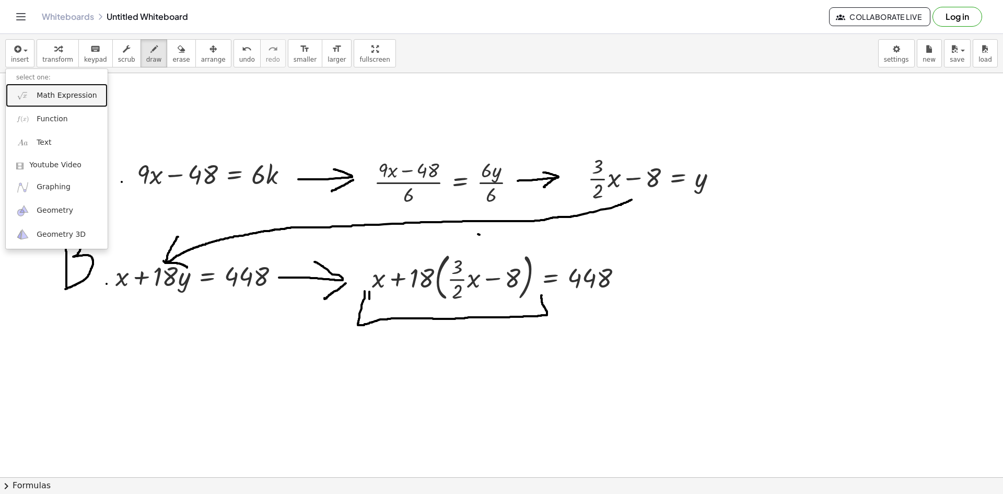
click at [48, 98] on span "Math Expression" at bounding box center [67, 95] width 60 height 10
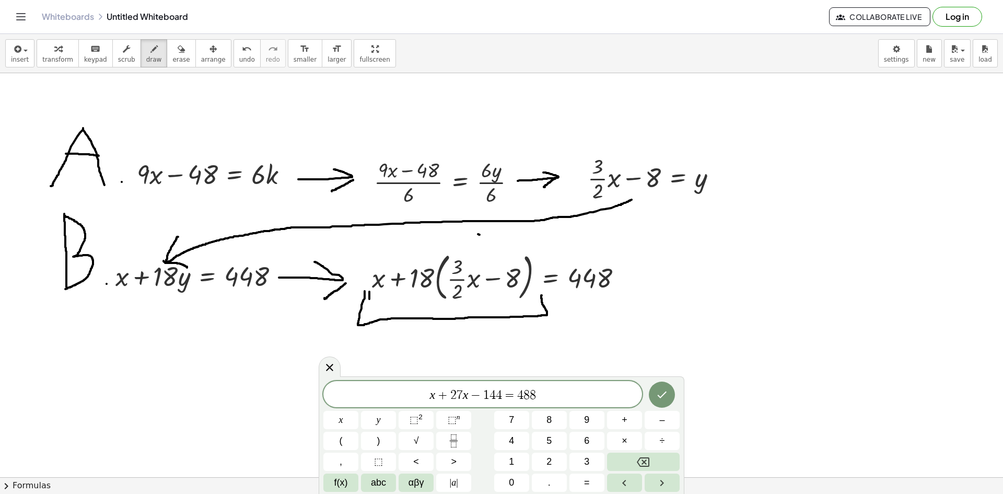
click at [358, 411] on div at bounding box center [340, 420] width 35 height 18
click at [665, 394] on icon "Done" at bounding box center [662, 394] width 9 height 7
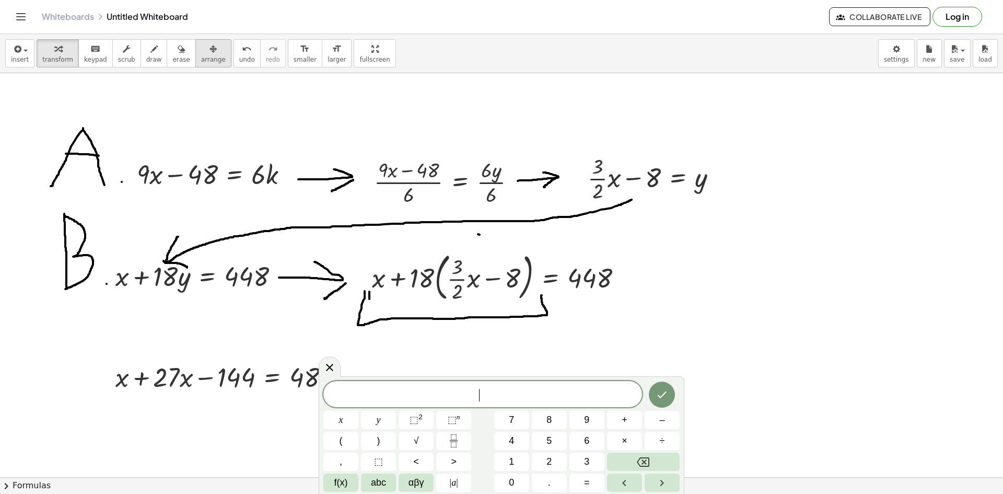
click at [208, 56] on button "arrange" at bounding box center [213, 53] width 36 height 28
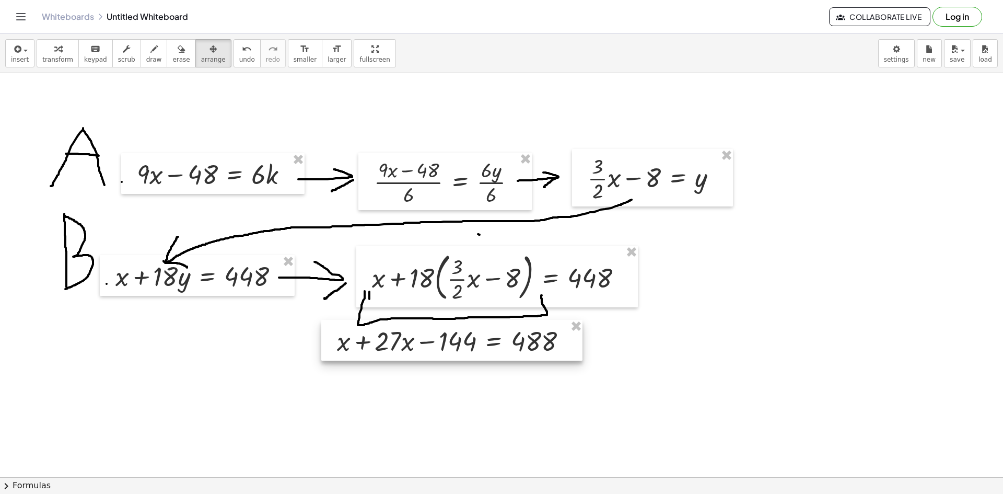
drag, startPoint x: 236, startPoint y: 371, endPoint x: 458, endPoint y: 335, distance: 225.0
click at [458, 335] on div at bounding box center [451, 340] width 261 height 41
click at [141, 59] on button "draw" at bounding box center [154, 53] width 27 height 28
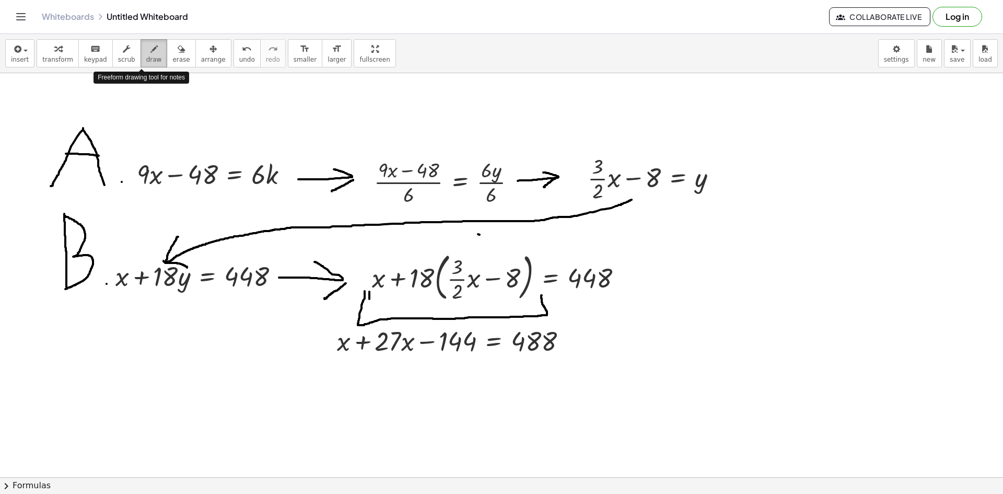
click at [141, 59] on button "draw" at bounding box center [154, 53] width 27 height 28
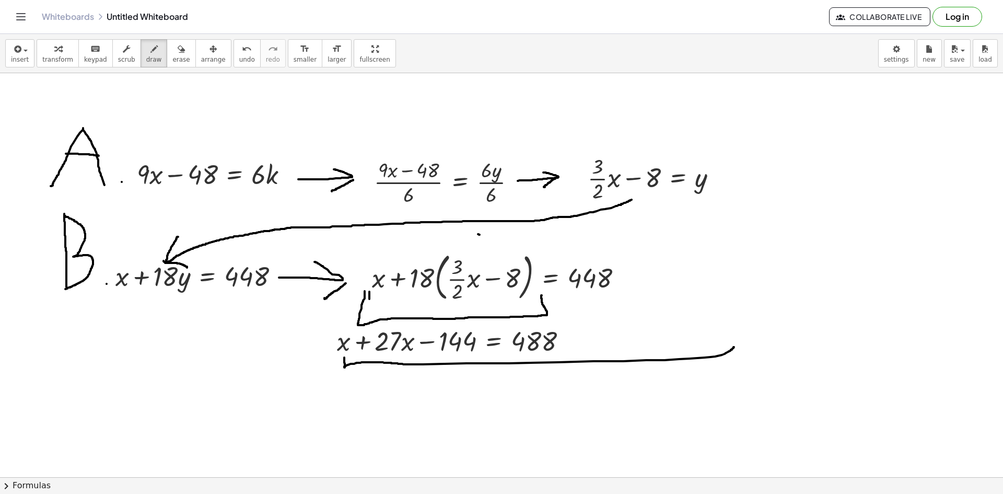
drag, startPoint x: 344, startPoint y: 357, endPoint x: 734, endPoint y: 347, distance: 389.9
click at [234, 52] on button "undo undo" at bounding box center [247, 53] width 27 height 28
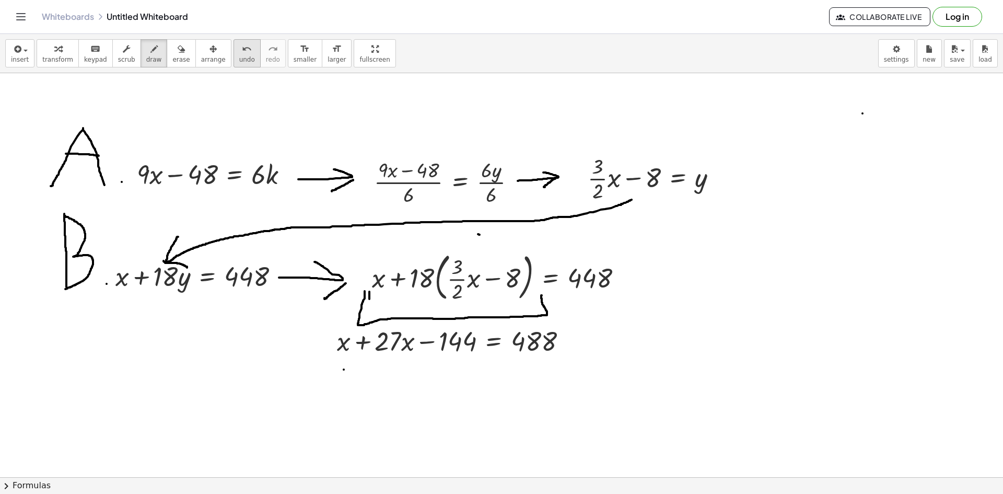
click at [234, 65] on button "undo undo" at bounding box center [247, 53] width 27 height 28
drag, startPoint x: 334, startPoint y: 360, endPoint x: 416, endPoint y: 355, distance: 82.2
drag, startPoint x: 439, startPoint y: 356, endPoint x: 437, endPoint y: 369, distance: 13.2
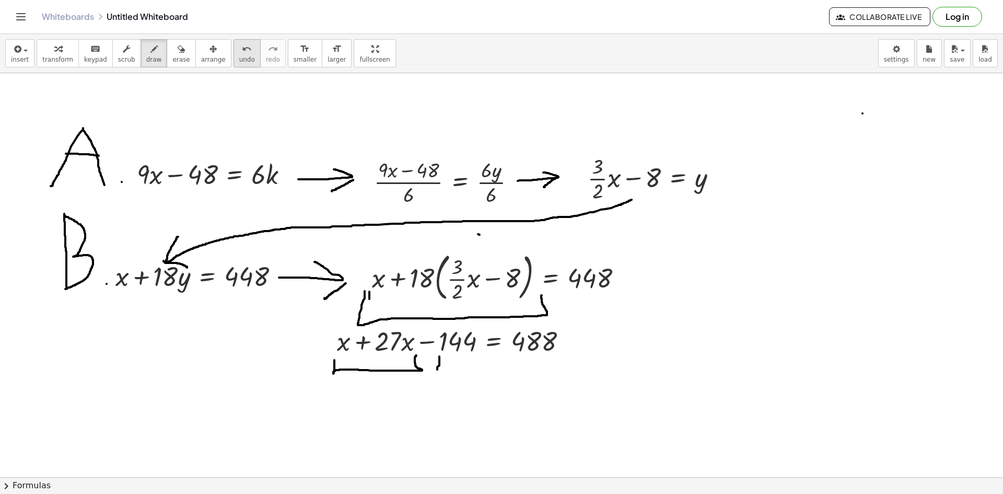
click at [239, 57] on span "undo" at bounding box center [247, 59] width 16 height 7
click at [300, 52] on icon "format_size" at bounding box center [305, 49] width 10 height 13
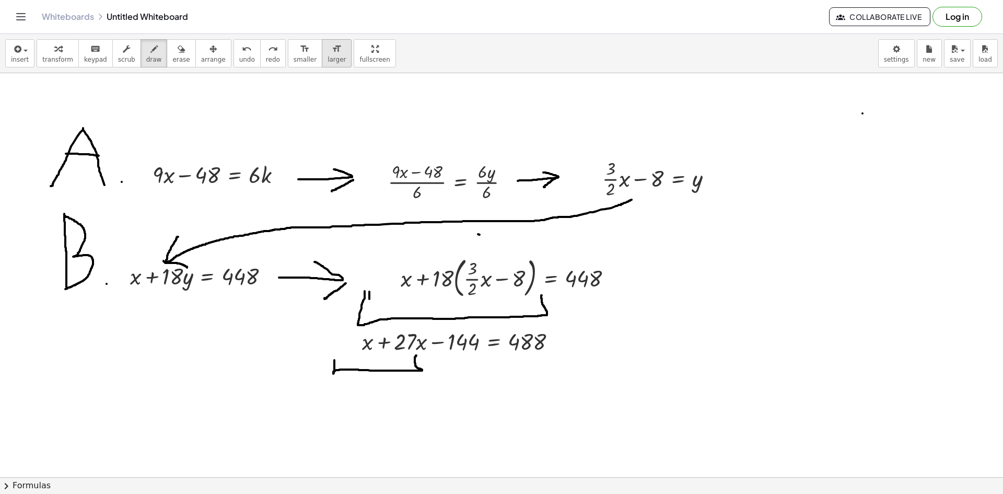
click at [332, 51] on icon "format_size" at bounding box center [337, 49] width 10 height 13
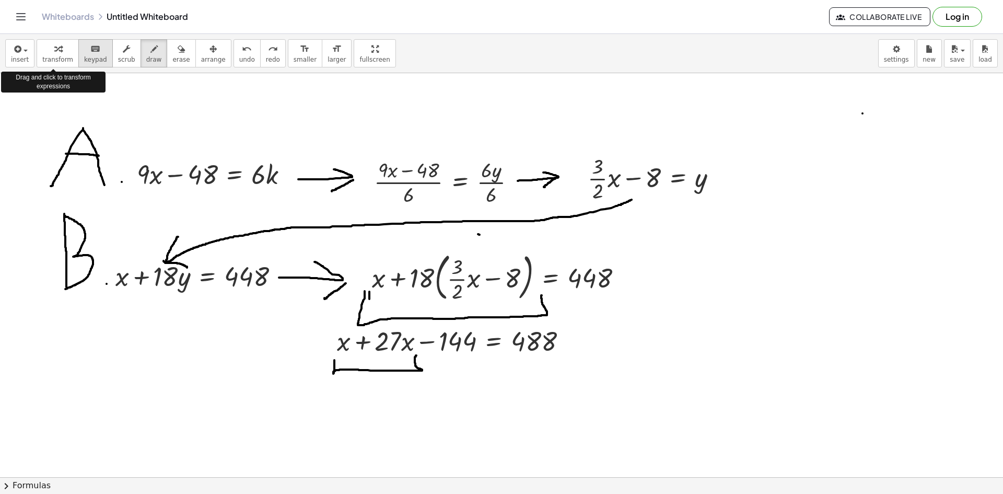
click at [86, 56] on span "keypad" at bounding box center [95, 59] width 23 height 7
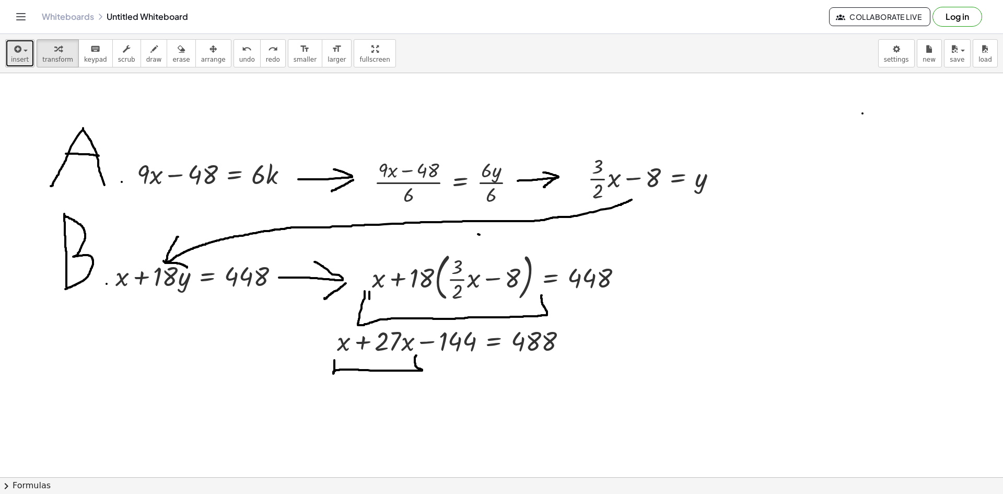
click at [21, 56] on span "insert" at bounding box center [20, 59] width 18 height 7
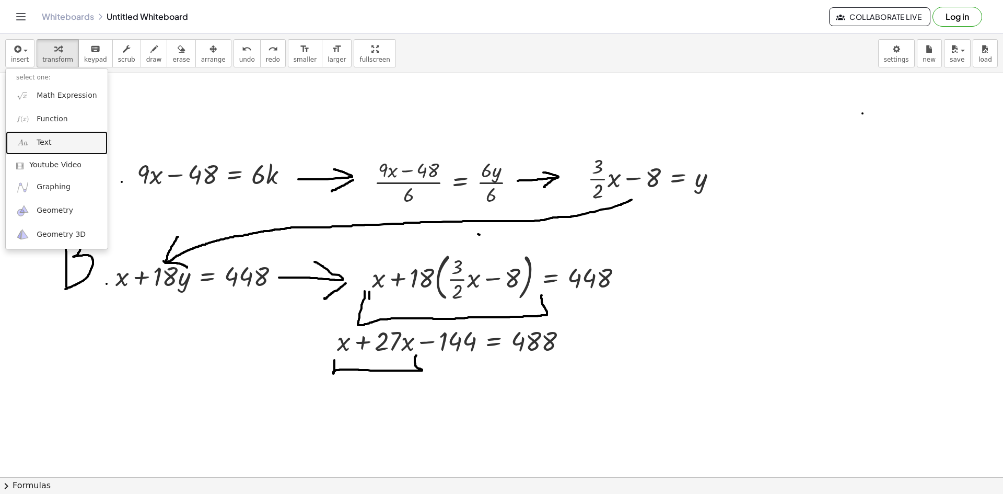
click at [42, 154] on link "Text" at bounding box center [57, 143] width 102 height 24
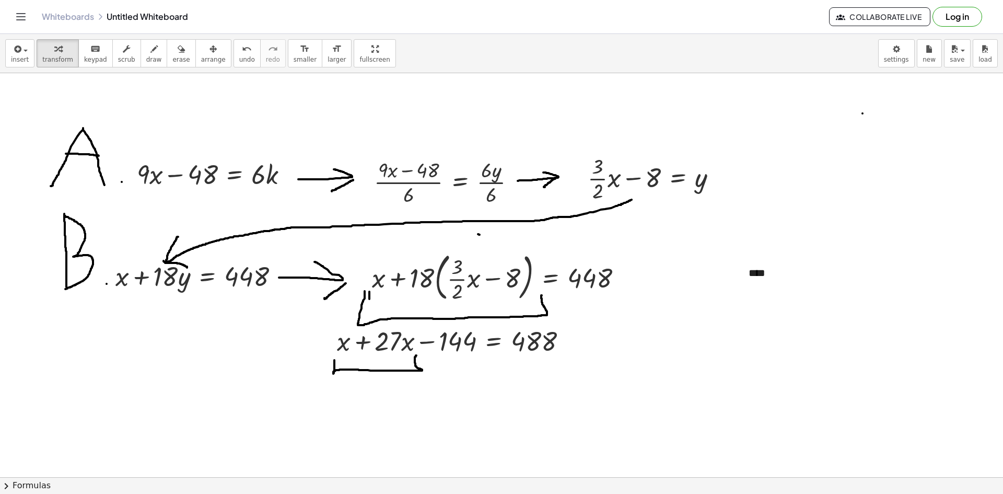
click at [782, 279] on div "****" at bounding box center [816, 273] width 157 height 36
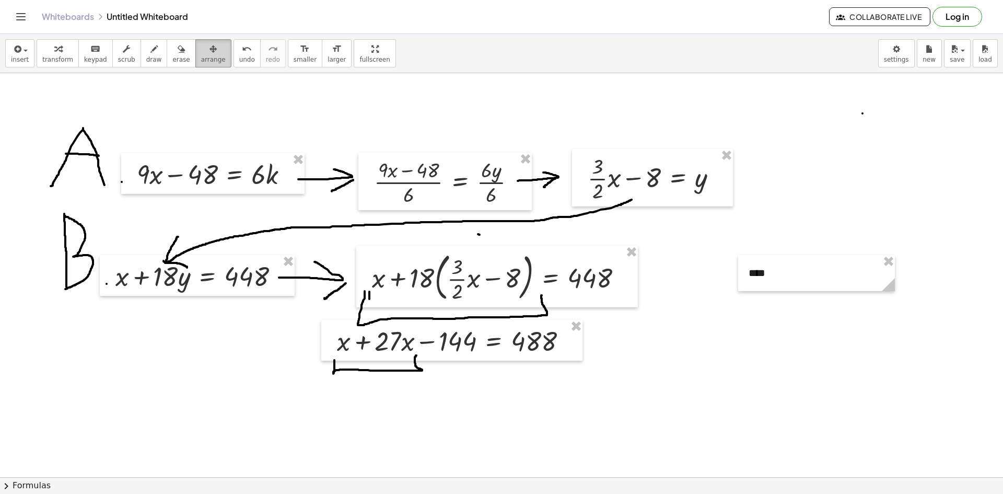
click at [210, 48] on icon "button" at bounding box center [213, 49] width 7 height 13
drag, startPoint x: 758, startPoint y: 285, endPoint x: 448, endPoint y: 381, distance: 323.7
click at [448, 381] on div at bounding box center [507, 368] width 157 height 36
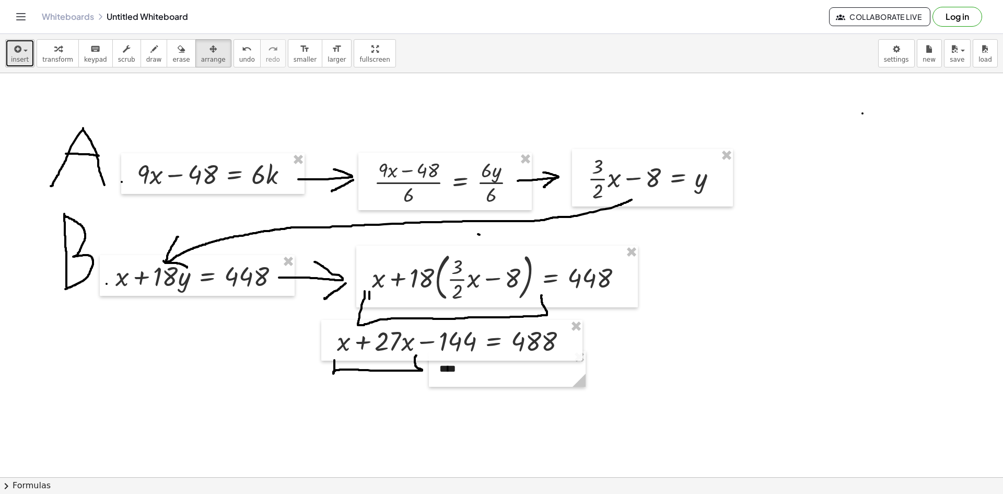
click at [12, 51] on icon "button" at bounding box center [16, 49] width 9 height 13
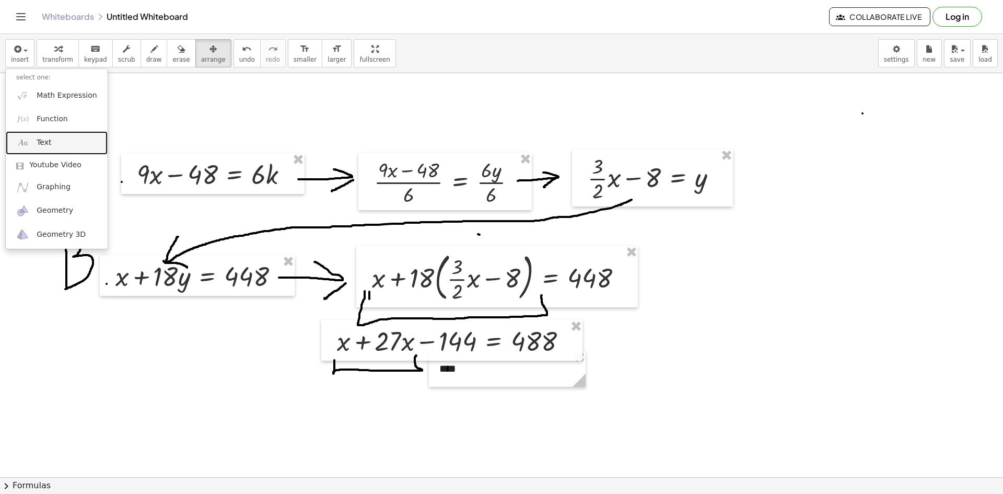
click at [30, 142] on link "Text" at bounding box center [57, 143] width 102 height 24
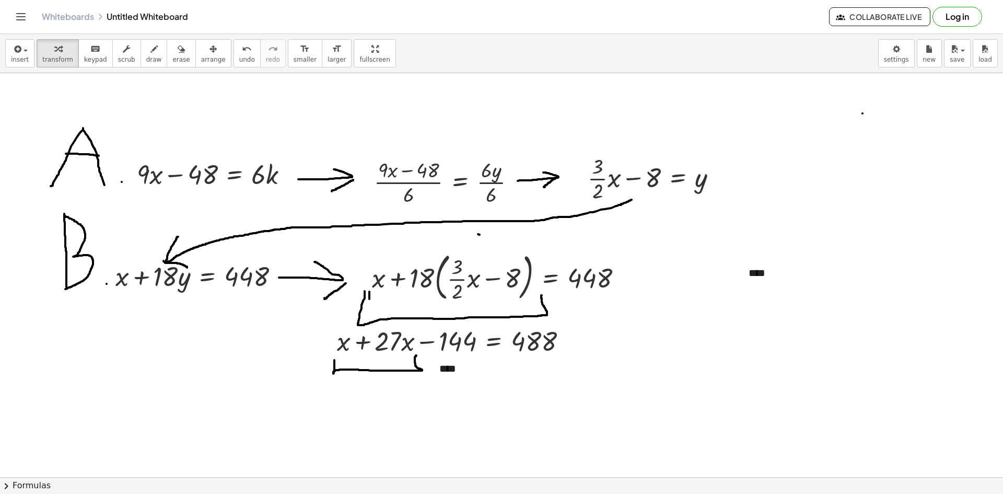
click at [203, 57] on span "arrange" at bounding box center [213, 59] width 25 height 7
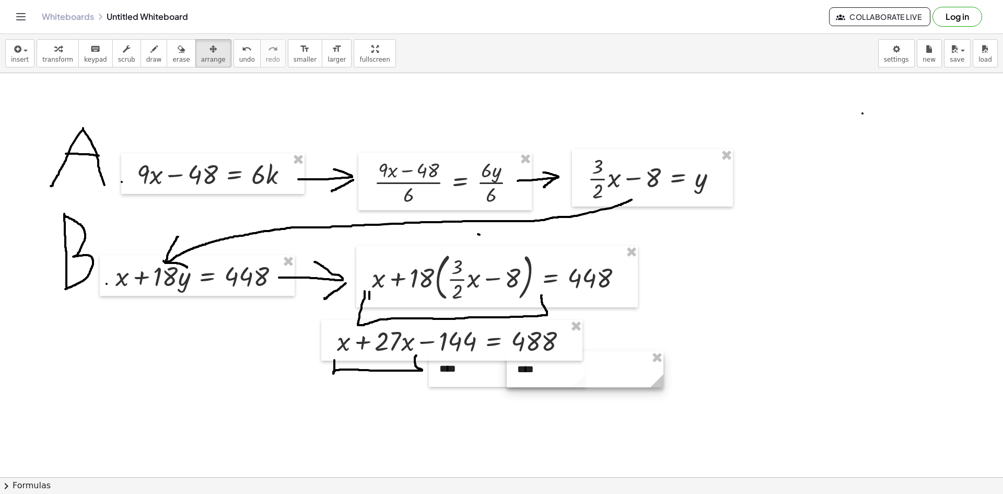
drag, startPoint x: 835, startPoint y: 265, endPoint x: 602, endPoint y: 363, distance: 252.4
click at [602, 363] on div at bounding box center [585, 369] width 157 height 36
click at [30, 59] on button "insert" at bounding box center [19, 53] width 29 height 28
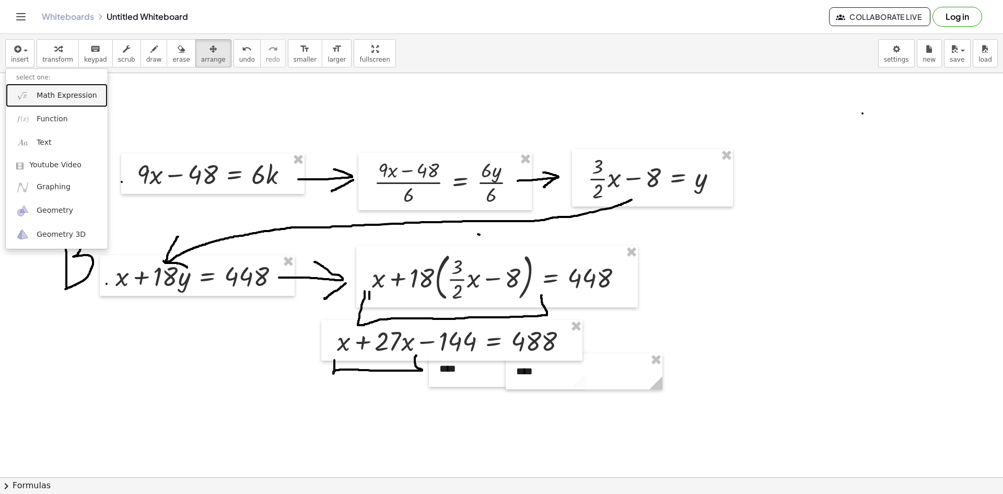
click at [54, 100] on span "Math Expression" at bounding box center [67, 95] width 60 height 10
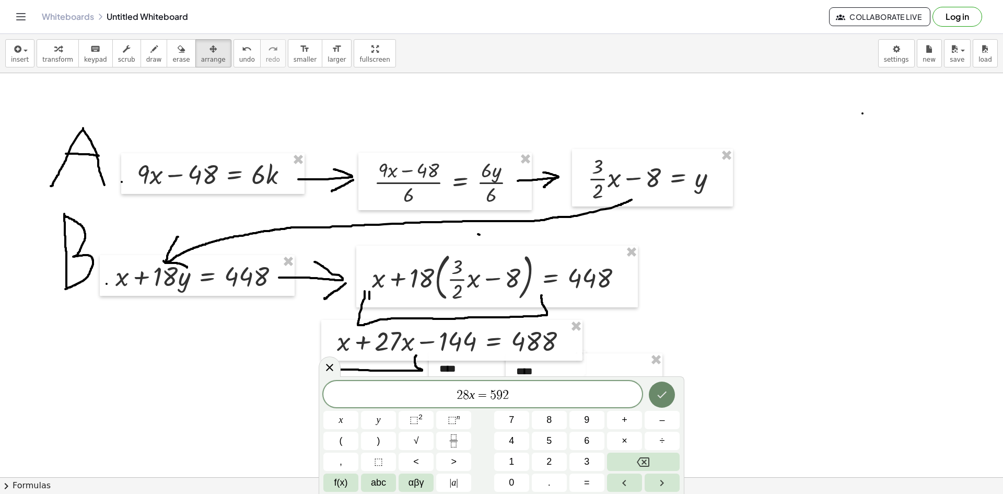
click at [662, 396] on icon "Done" at bounding box center [662, 394] width 9 height 7
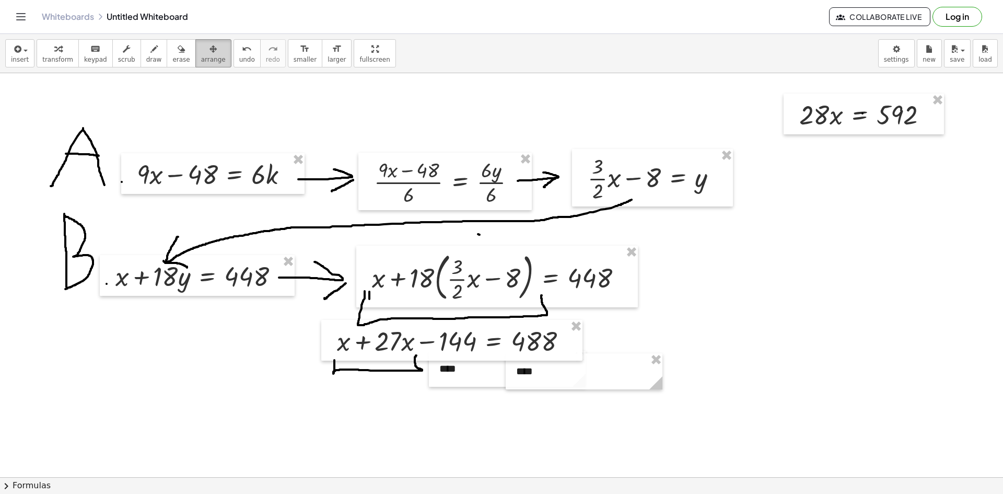
click at [206, 57] on button "arrange" at bounding box center [213, 53] width 36 height 28
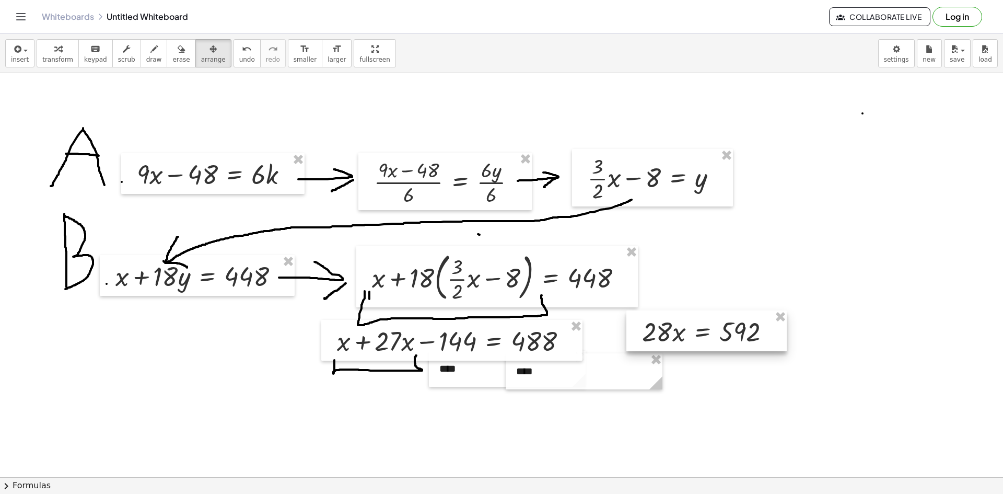
drag, startPoint x: 820, startPoint y: 125, endPoint x: 665, endPoint y: 342, distance: 267.1
click at [665, 342] on div at bounding box center [706, 330] width 160 height 41
click at [10, 48] on button "insert" at bounding box center [19, 53] width 29 height 28
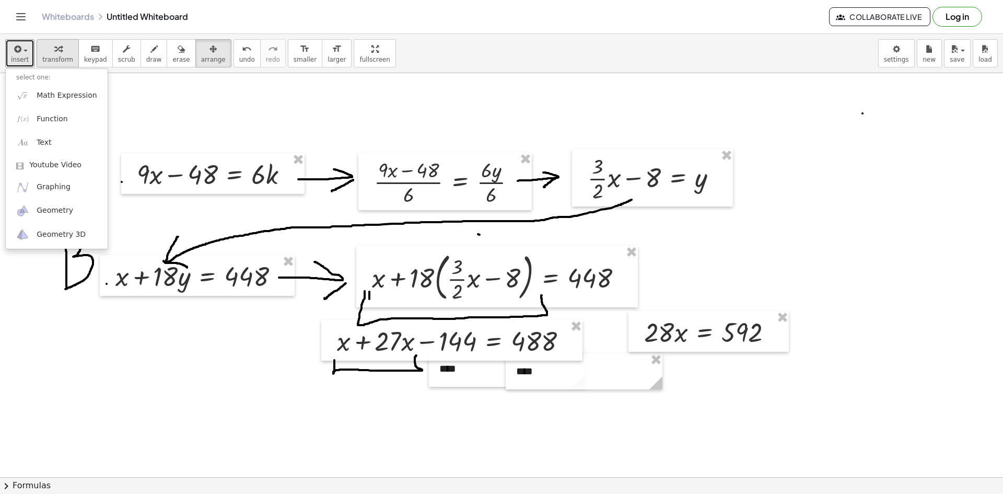
click at [39, 62] on button "transform" at bounding box center [58, 53] width 42 height 28
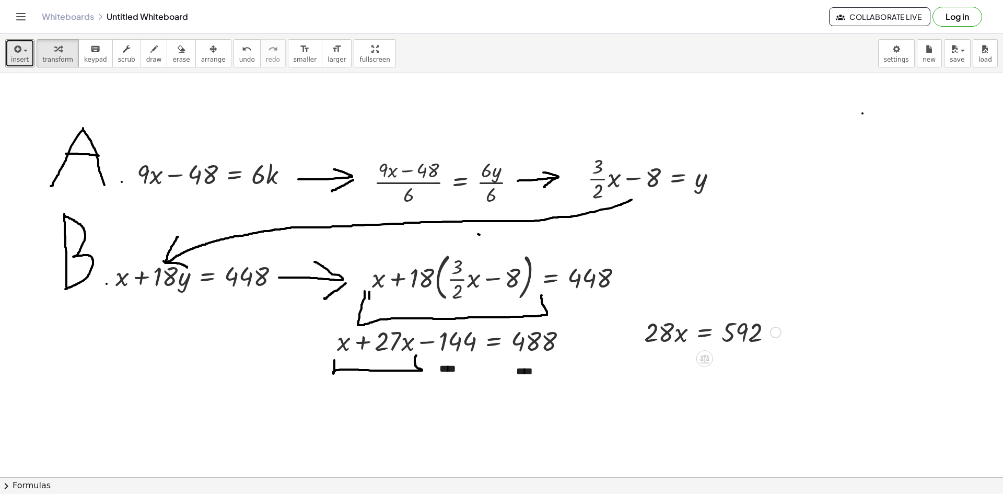
click at [774, 333] on div at bounding box center [775, 332] width 11 height 11
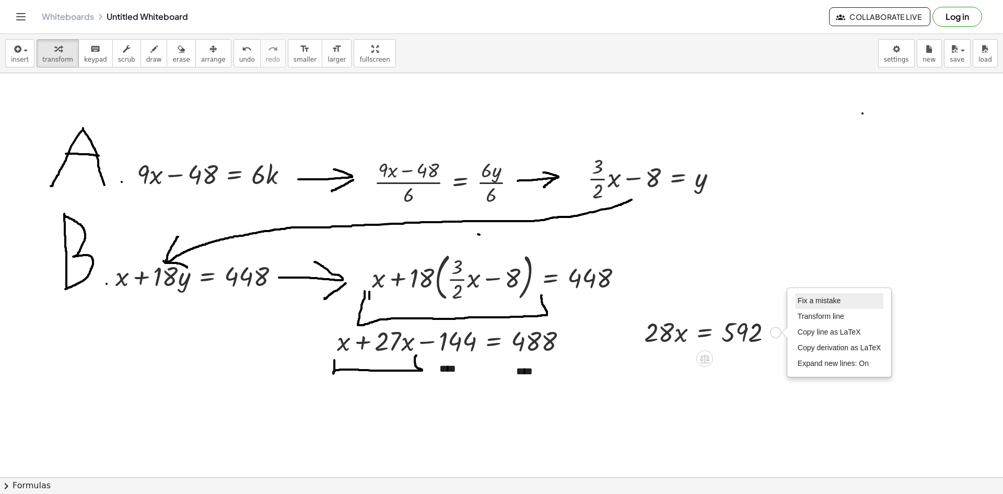
click at [823, 304] on span "Fix a mistake" at bounding box center [819, 300] width 43 height 8
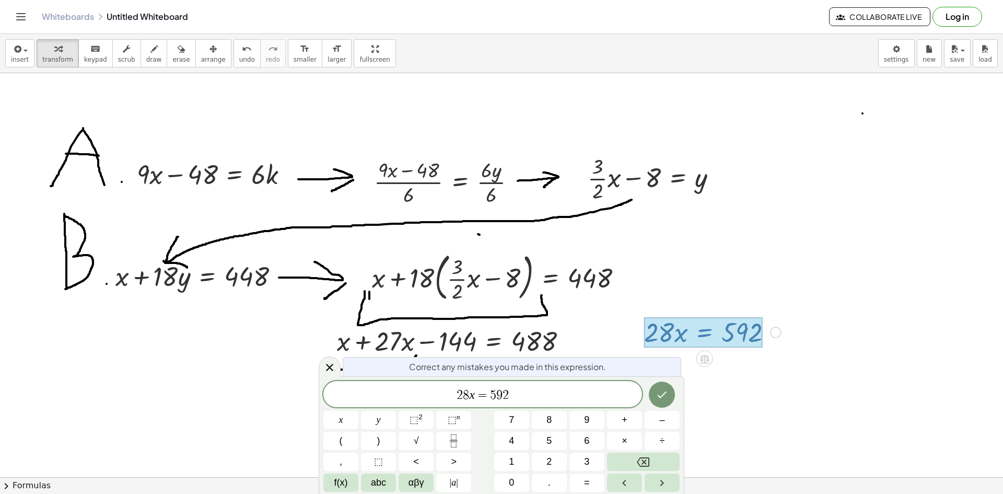
click at [465, 395] on span "8" at bounding box center [466, 395] width 6 height 13
click at [474, 393] on span "2 8 x ​ = 5 9 2" at bounding box center [482, 395] width 319 height 15
click at [474, 393] on var "x" at bounding box center [472, 395] width 6 height 14
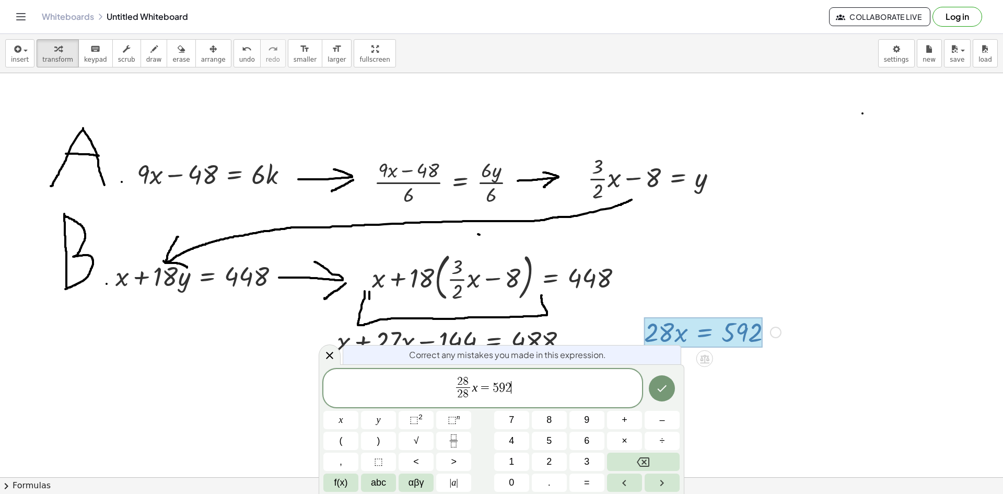
click at [526, 391] on span "2 8 2 8 ​ x = 5 9 2 ​" at bounding box center [482, 389] width 319 height 28
click at [479, 391] on span "=" at bounding box center [482, 387] width 15 height 13
click at [468, 374] on div "2 8 ​ 2 8 ​ = 5 9 2 ​" at bounding box center [482, 388] width 319 height 39
click at [504, 392] on span at bounding box center [501, 394] width 19 height 14
click at [673, 393] on button "Done" at bounding box center [662, 388] width 26 height 26
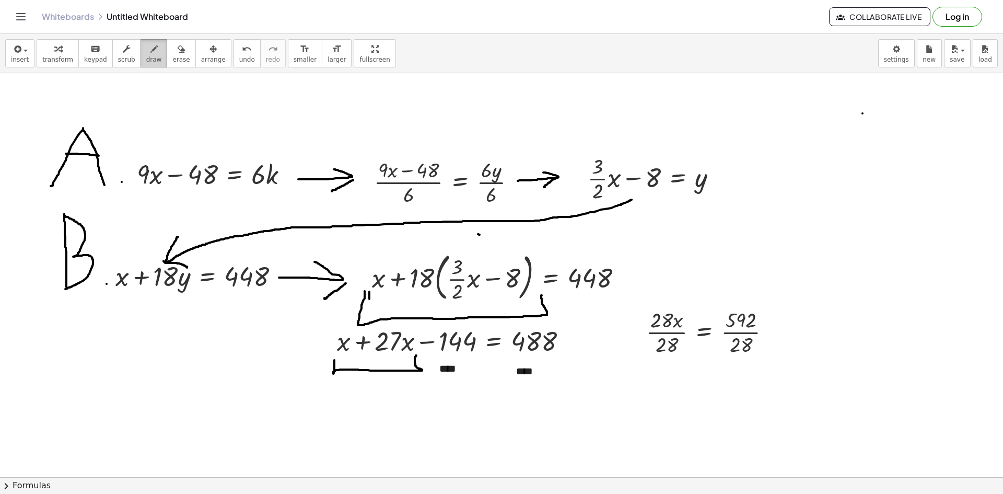
click at [149, 57] on button "draw" at bounding box center [154, 53] width 27 height 28
drag, startPoint x: 688, startPoint y: 366, endPoint x: 670, endPoint y: 386, distance: 27.4
drag, startPoint x: 682, startPoint y: 399, endPoint x: 703, endPoint y: 384, distance: 25.1
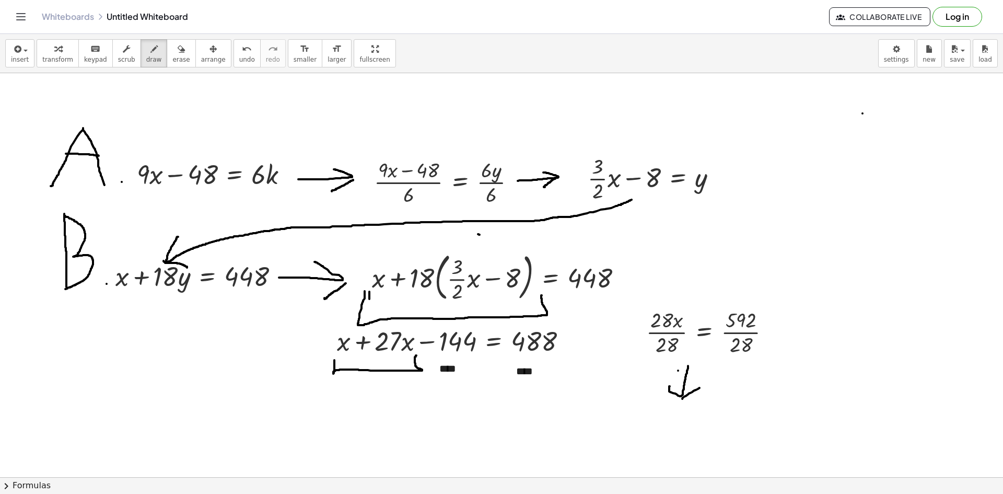
click at [26, 51] on span "button" at bounding box center [26, 51] width 4 height 2
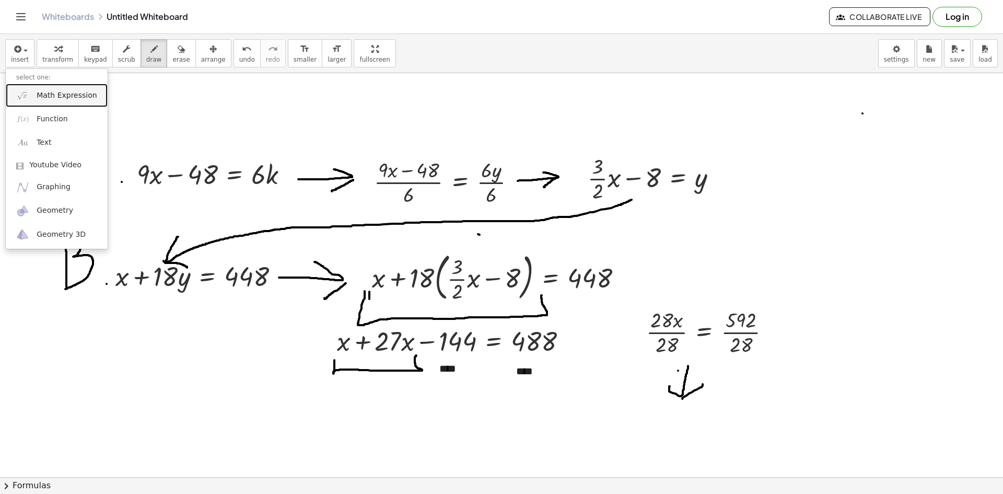
click at [49, 99] on span "Math Expression" at bounding box center [67, 95] width 60 height 10
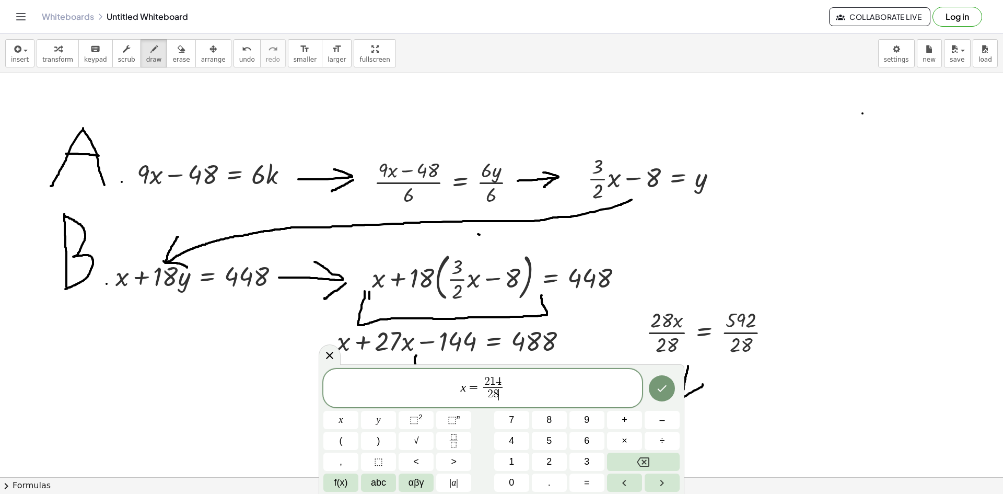
click at [498, 380] on span "4" at bounding box center [499, 381] width 6 height 11
click at [664, 389] on icon "Done" at bounding box center [662, 388] width 13 height 13
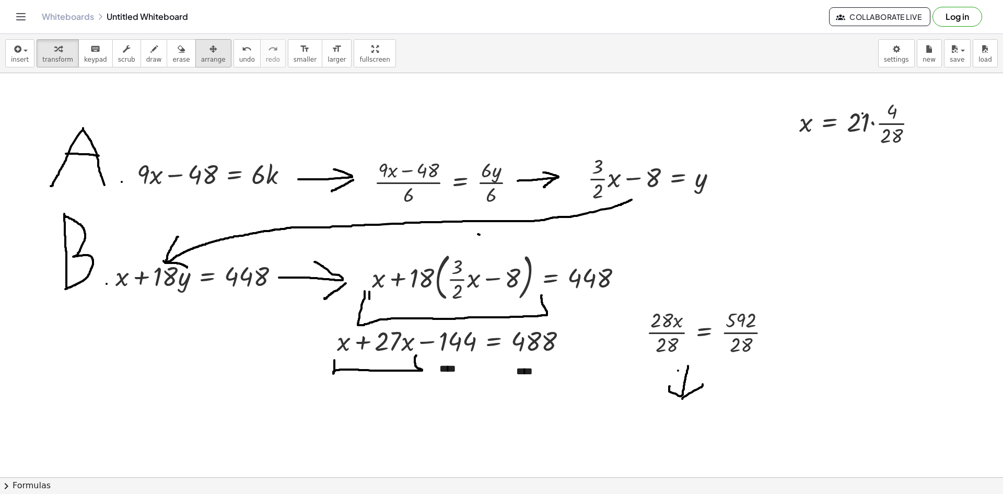
click at [210, 51] on icon "button" at bounding box center [213, 49] width 7 height 13
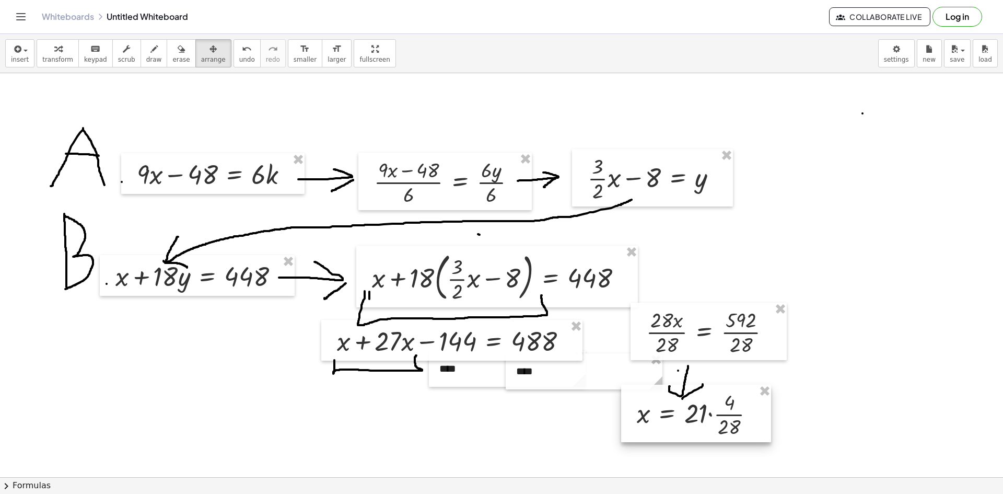
drag, startPoint x: 816, startPoint y: 138, endPoint x: 654, endPoint y: 429, distance: 333.1
click at [654, 429] on div at bounding box center [696, 413] width 150 height 57
drag, startPoint x: 22, startPoint y: 55, endPoint x: 83, endPoint y: 54, distance: 60.1
click at [83, 54] on div "insert select one: Math Expression Function Text Youtube Video Graphing Geometr…" at bounding box center [501, 53] width 1003 height 39
click at [26, 49] on div "button" at bounding box center [20, 48] width 18 height 13
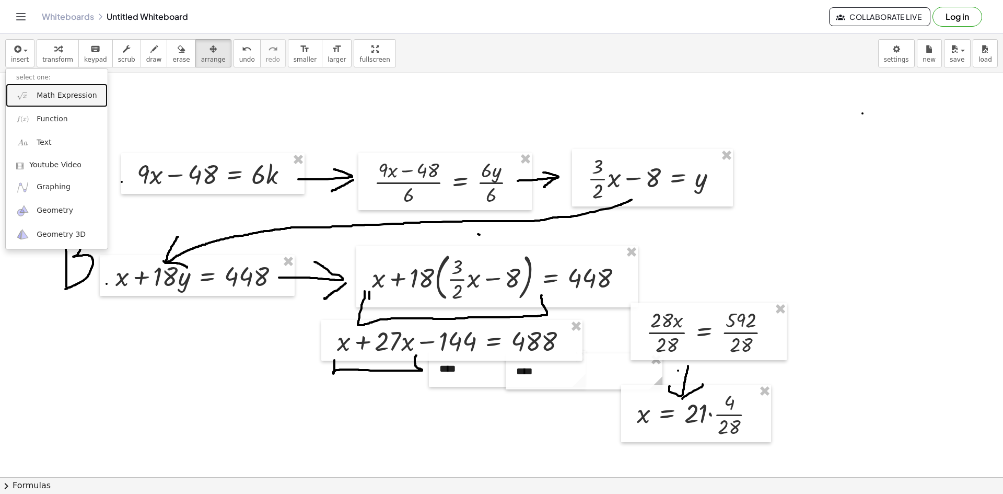
click at [37, 93] on span "Math Expression" at bounding box center [67, 95] width 60 height 10
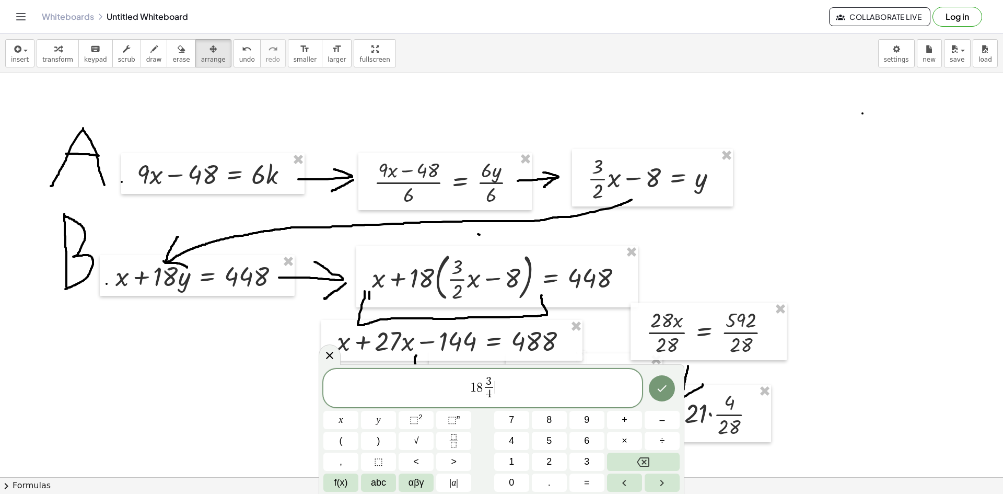
click at [529, 396] on span "1 8 3 4 ​ ​" at bounding box center [482, 389] width 319 height 28
click at [667, 386] on icon "Done" at bounding box center [662, 388] width 13 height 13
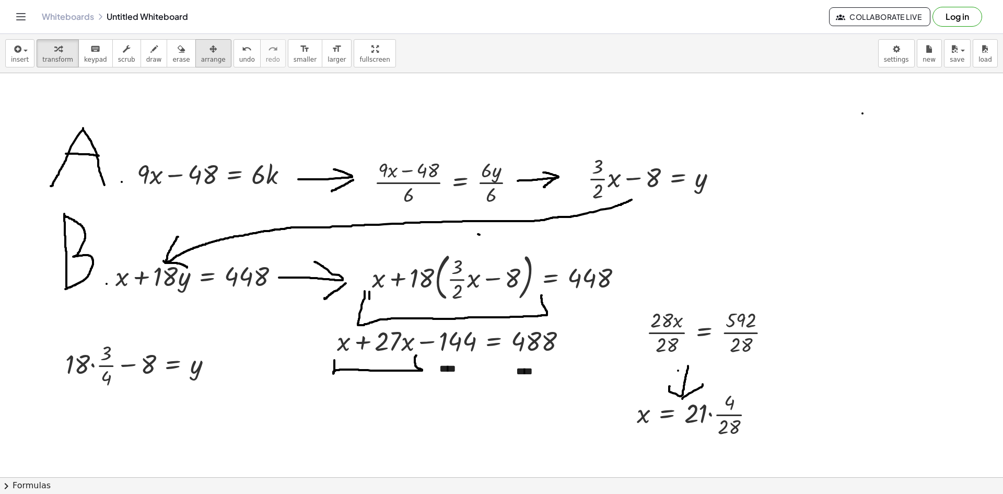
click at [201, 56] on span "arrange" at bounding box center [213, 59] width 25 height 7
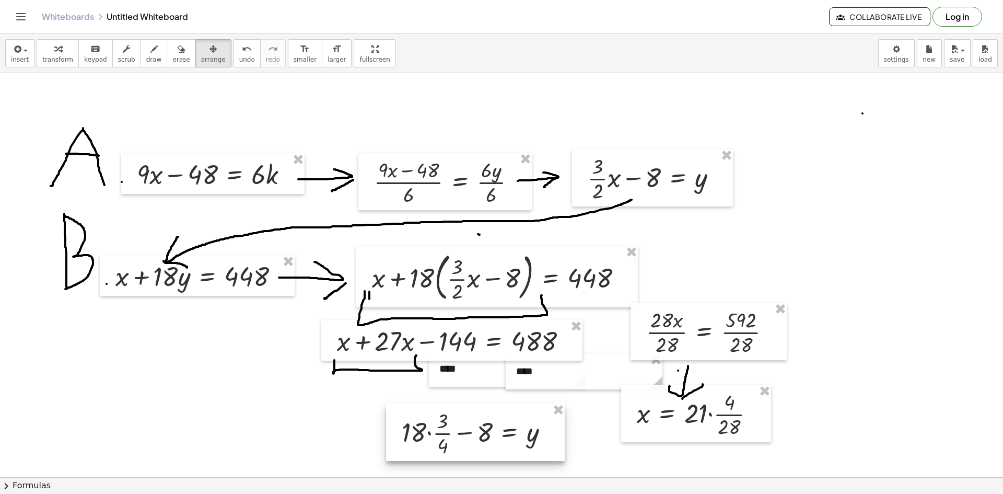
drag, startPoint x: 121, startPoint y: 369, endPoint x: 455, endPoint y: 435, distance: 340.9
click at [455, 435] on div at bounding box center [475, 431] width 179 height 57
click at [146, 59] on span "draw" at bounding box center [154, 59] width 16 height 7
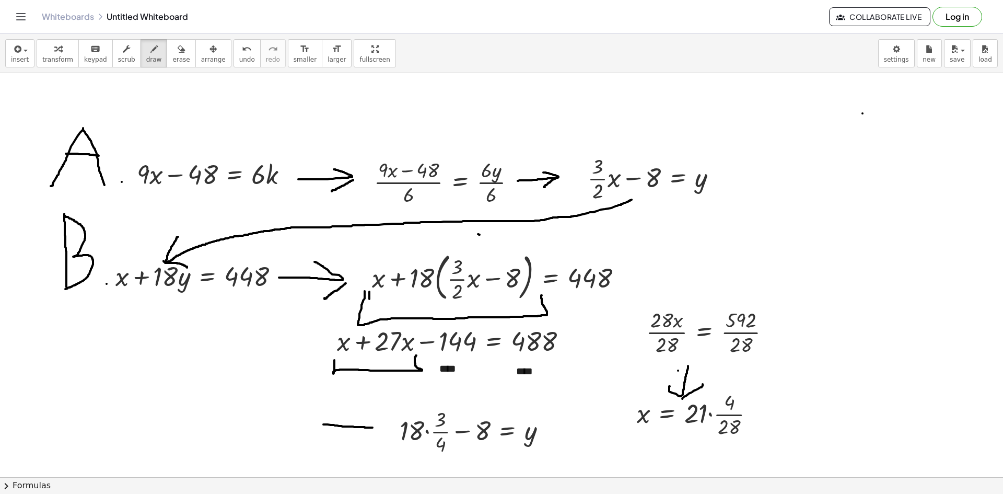
drag, startPoint x: 323, startPoint y: 424, endPoint x: 383, endPoint y: 428, distance: 59.7
drag, startPoint x: 543, startPoint y: 440, endPoint x: 612, endPoint y: 424, distance: 70.3
drag, startPoint x: 566, startPoint y: 342, endPoint x: 636, endPoint y: 310, distance: 76.7
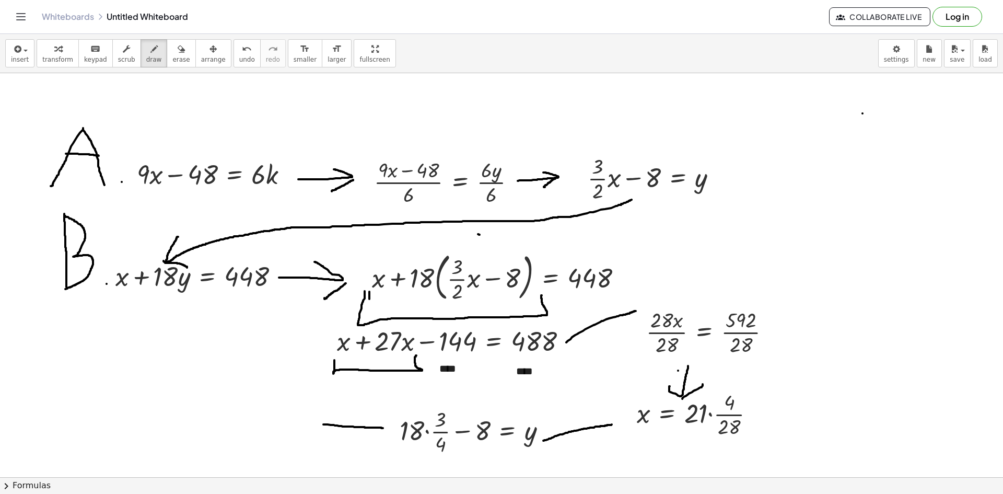
drag, startPoint x: 635, startPoint y: 307, endPoint x: 642, endPoint y: 316, distance: 11.6
click at [242, 51] on icon "undo" at bounding box center [247, 49] width 10 height 13
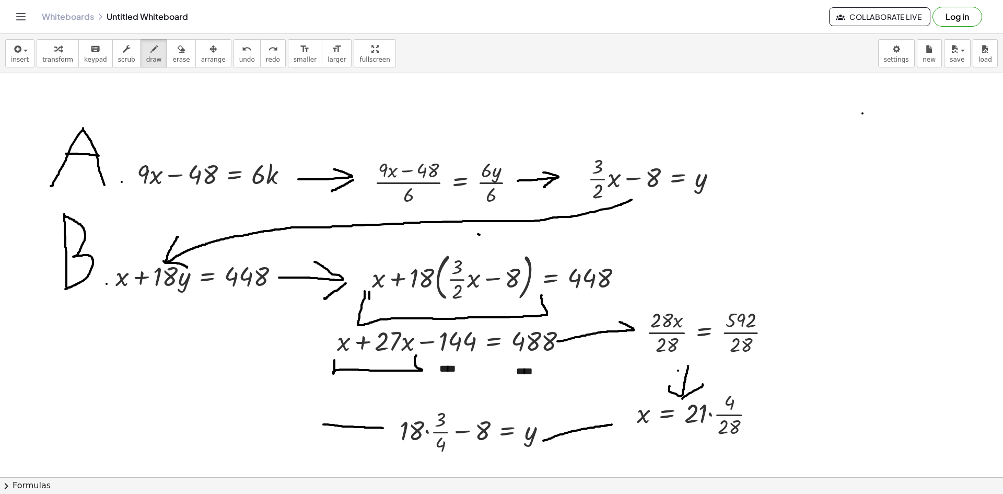
drag, startPoint x: 557, startPoint y: 341, endPoint x: 614, endPoint y: 319, distance: 60.5
drag, startPoint x: 639, startPoint y: 333, endPoint x: 625, endPoint y: 348, distance: 20.0
drag, startPoint x: 543, startPoint y: 439, endPoint x: 566, endPoint y: 423, distance: 28.6
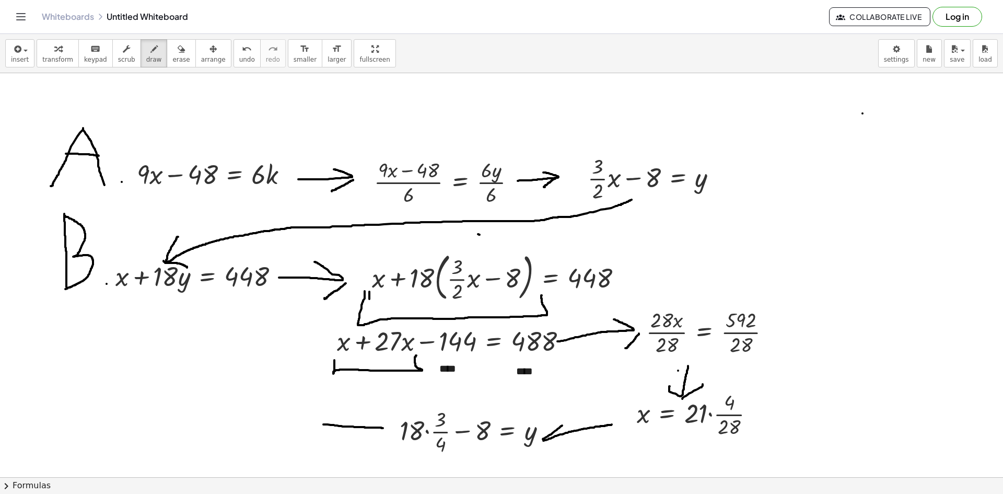
drag, startPoint x: 543, startPoint y: 439, endPoint x: 550, endPoint y: 451, distance: 14.1
drag, startPoint x: 322, startPoint y: 423, endPoint x: 348, endPoint y: 410, distance: 29.2
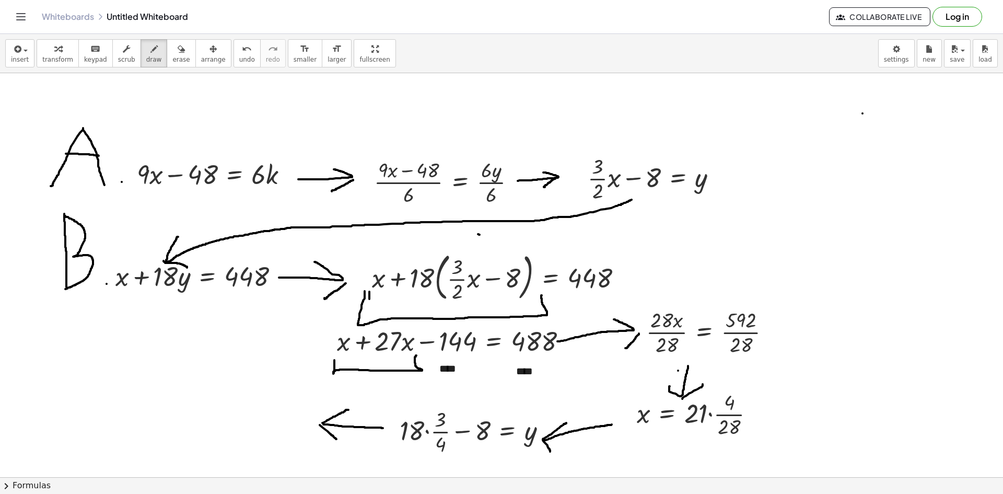
drag, startPoint x: 320, startPoint y: 425, endPoint x: 336, endPoint y: 439, distance: 22.2
click at [18, 49] on icon "button" at bounding box center [16, 49] width 9 height 13
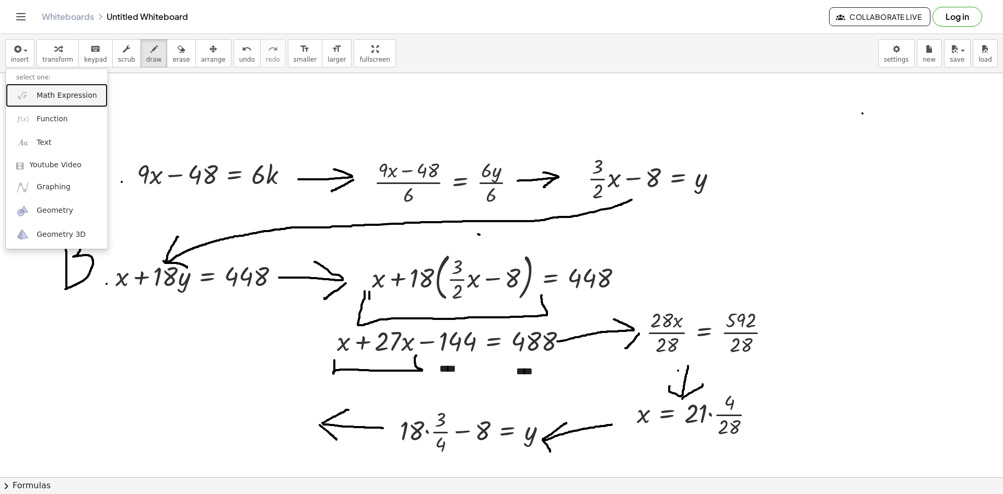
click at [41, 103] on link "Math Expression" at bounding box center [57, 96] width 102 height 24
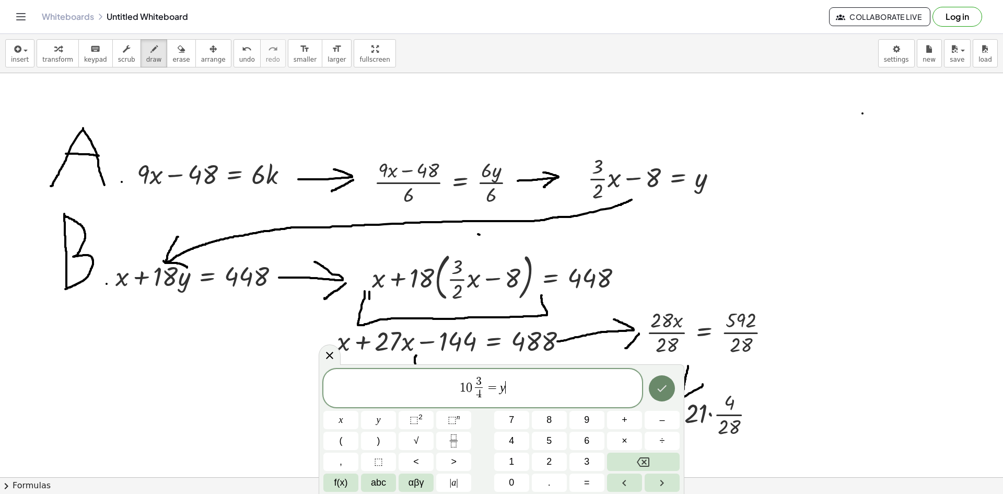
click at [670, 391] on button "Done" at bounding box center [662, 388] width 26 height 26
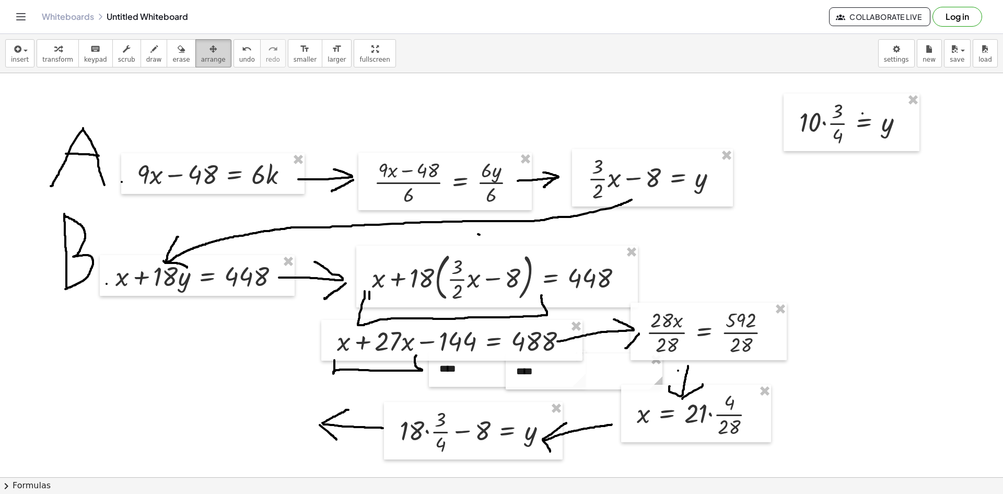
click at [209, 61] on button "arrange" at bounding box center [213, 53] width 36 height 28
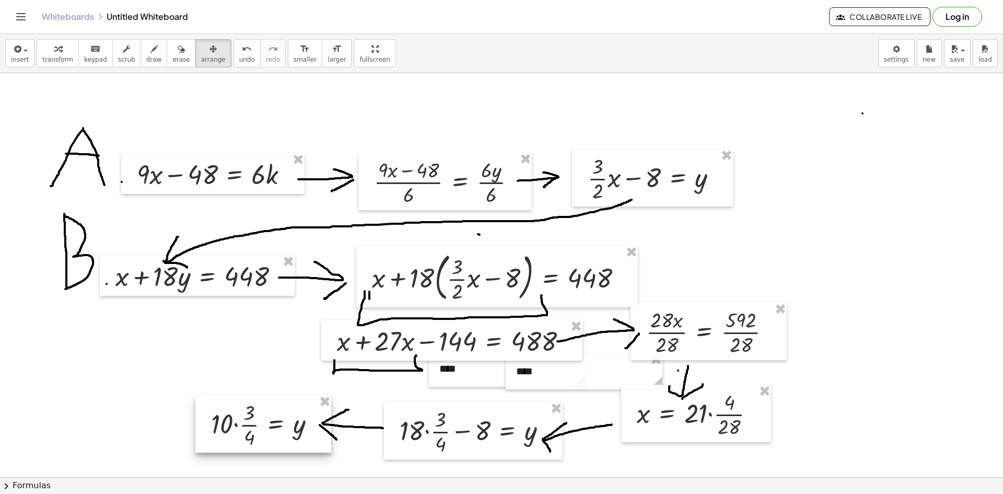
drag, startPoint x: 878, startPoint y: 131, endPoint x: 290, endPoint y: 433, distance: 660.4
click at [290, 433] on div at bounding box center [263, 423] width 136 height 57
click at [146, 62] on span "draw" at bounding box center [154, 59] width 16 height 7
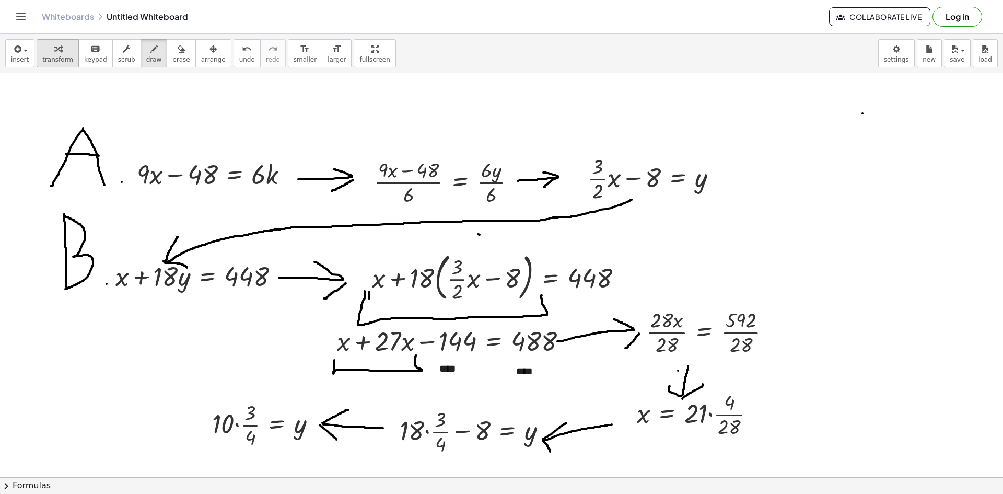
click at [68, 56] on button "transform" at bounding box center [58, 53] width 42 height 28
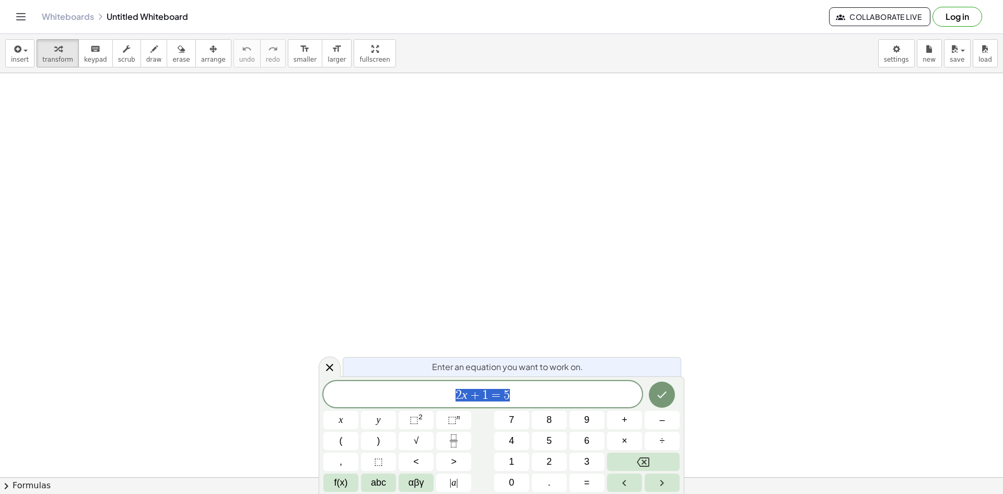
scroll to position [37, 0]
click at [320, 366] on div at bounding box center [330, 366] width 22 height 20
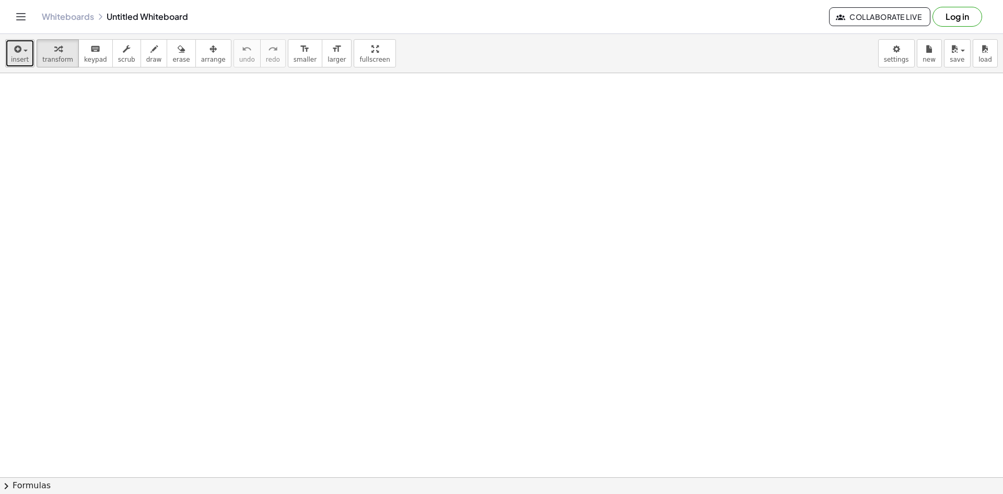
click at [10, 45] on button "insert" at bounding box center [19, 53] width 29 height 28
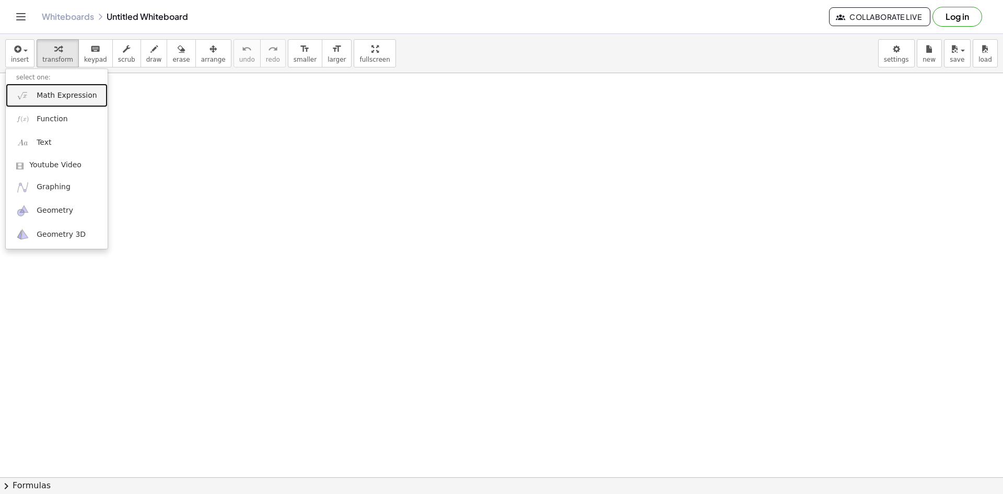
click at [64, 101] on link "Math Expression" at bounding box center [57, 96] width 102 height 24
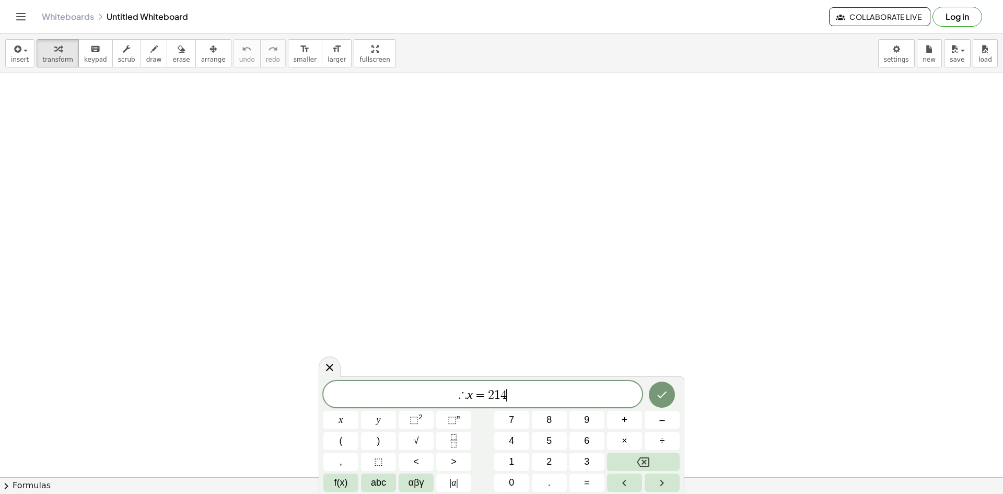
click at [560, 396] on span "∴ x = 2 1 4 ​" at bounding box center [482, 395] width 319 height 15
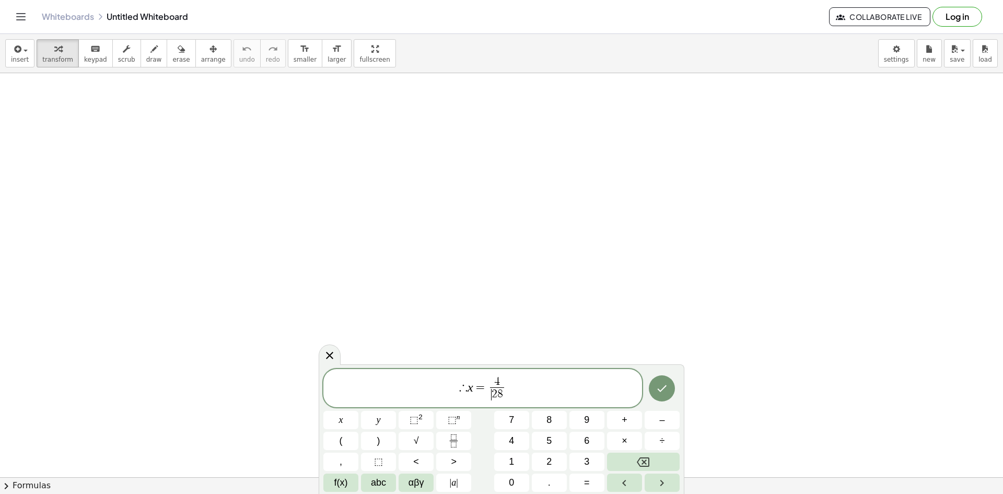
click at [490, 388] on span "​ 2 8" at bounding box center [497, 394] width 14 height 14
click at [490, 382] on span "4 ​ 2 8 ​" at bounding box center [497, 389] width 18 height 26
click at [489, 386] on span "4 2 8 ​" at bounding box center [497, 389] width 18 height 26
click at [558, 393] on span "∴ x = 2 1 4 2 8 ​ ​" at bounding box center [482, 389] width 319 height 28
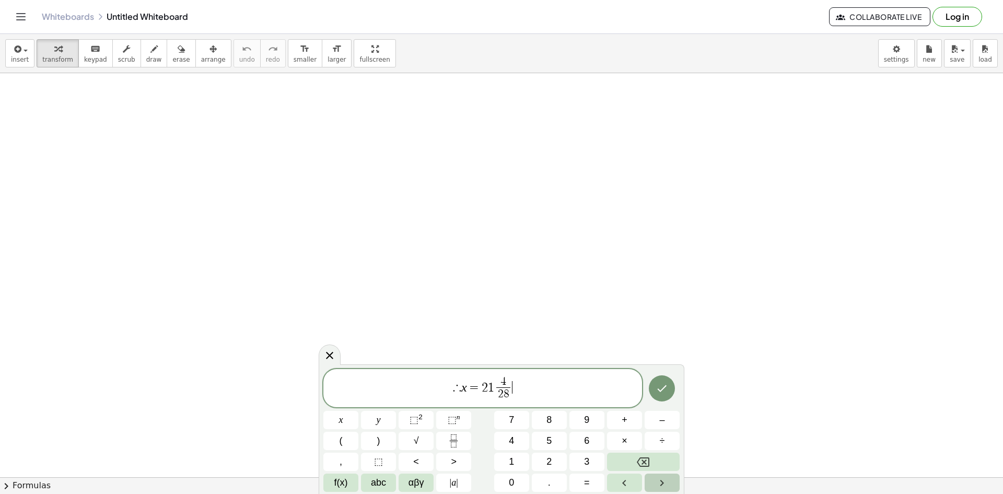
click at [652, 473] on button "Right arrow" at bounding box center [662, 482] width 35 height 18
click at [651, 475] on button "Right arrow" at bounding box center [662, 482] width 35 height 18
click at [550, 482] on span "." at bounding box center [549, 482] width 3 height 14
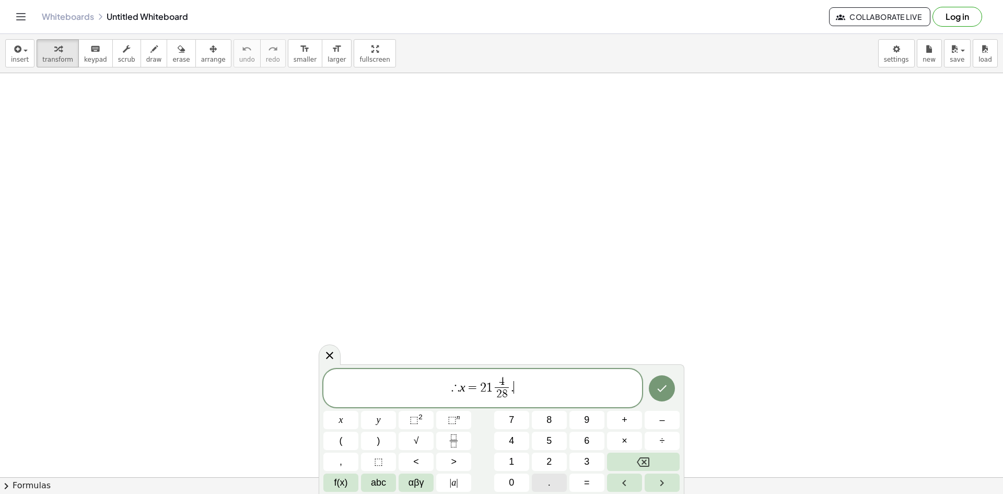
click at [550, 482] on span "." at bounding box center [549, 482] width 3 height 14
click at [647, 344] on div at bounding box center [501, 475] width 1003 height 876
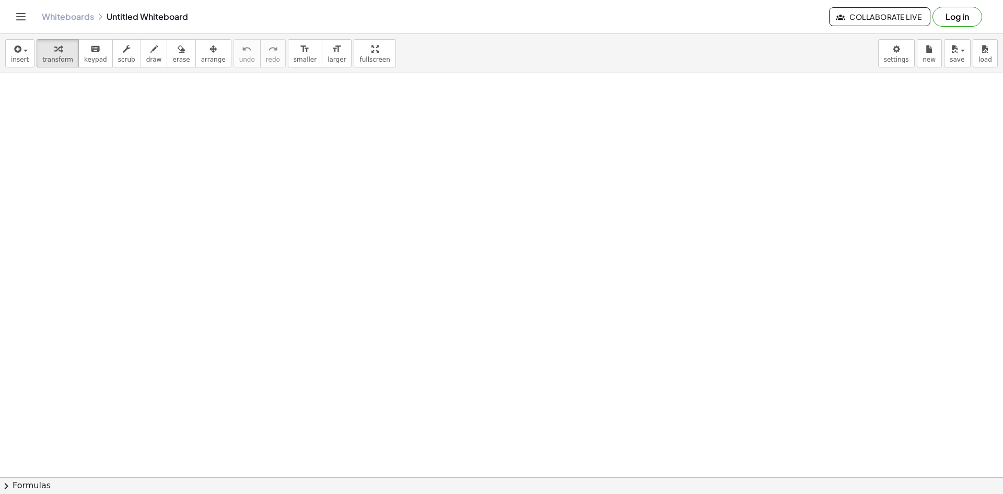
click at [647, 344] on div at bounding box center [501, 475] width 1003 height 876
click at [14, 63] on span "insert" at bounding box center [20, 59] width 18 height 7
